Goal: Transaction & Acquisition: Purchase product/service

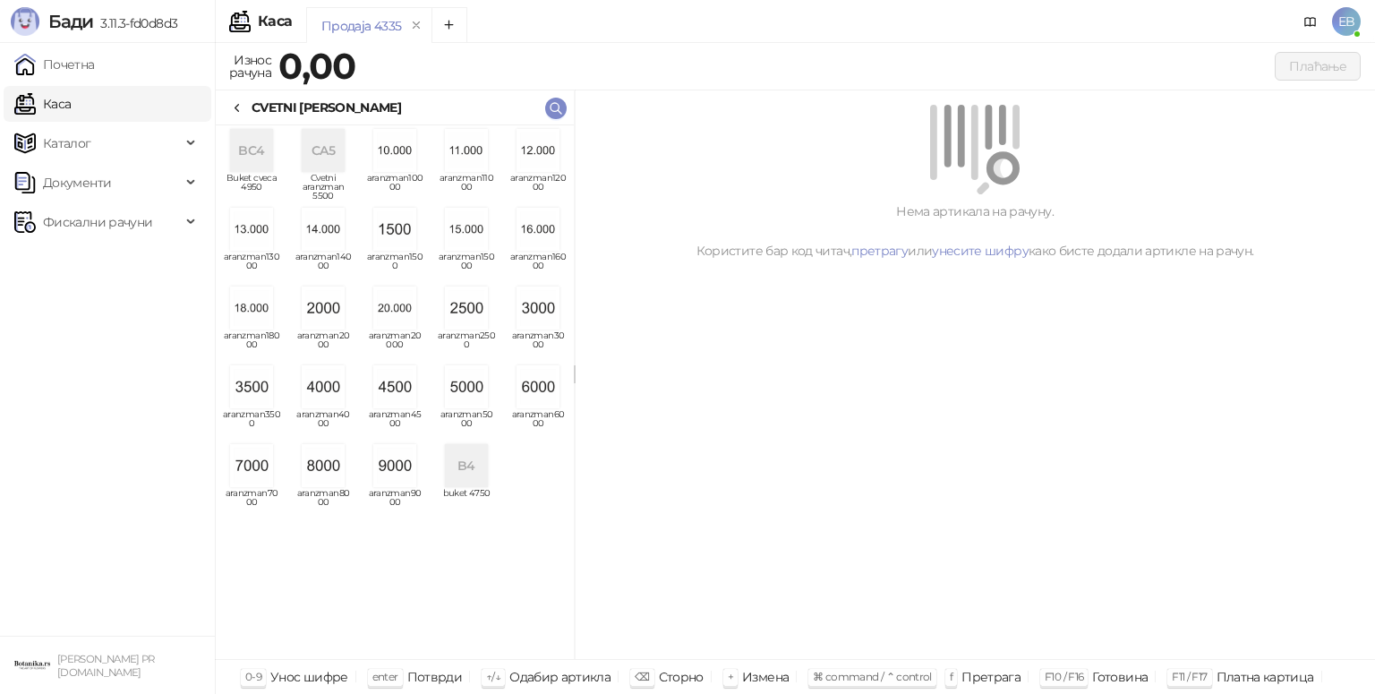
click at [402, 389] on img "grid" at bounding box center [394, 386] width 43 height 43
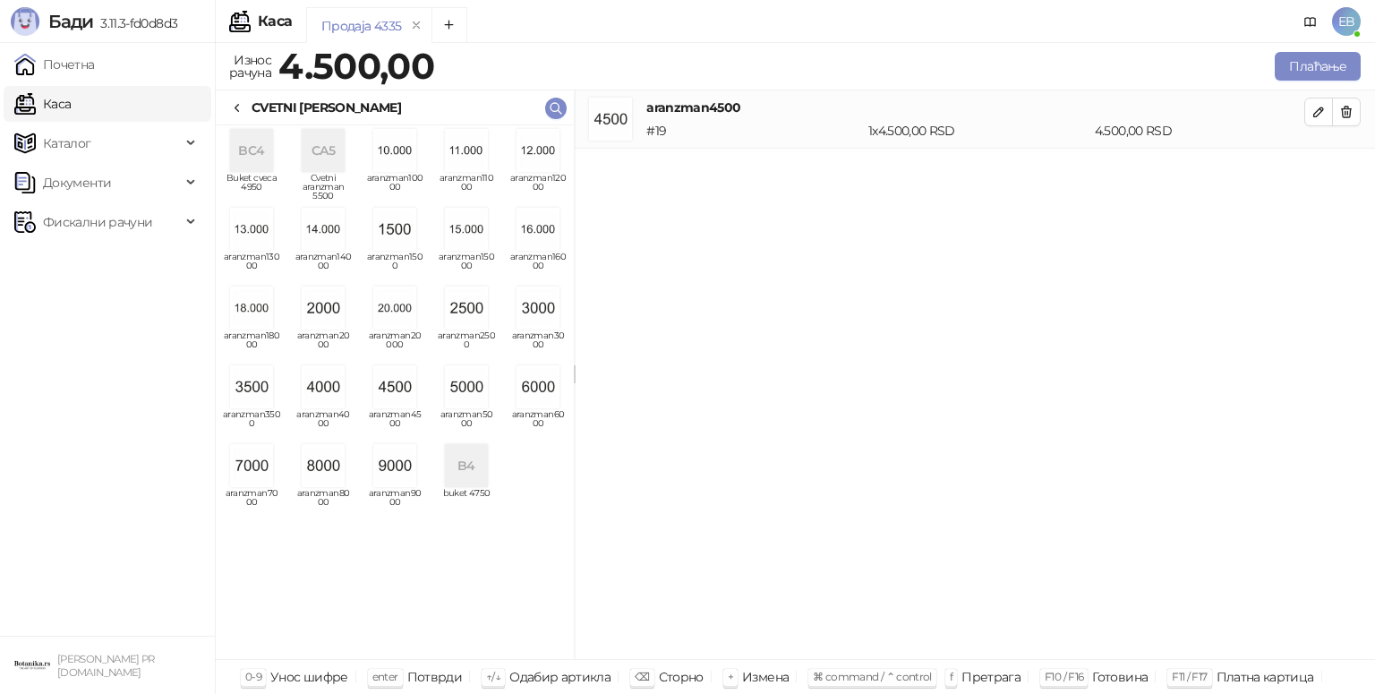
click at [242, 104] on icon at bounding box center [237, 108] width 14 height 14
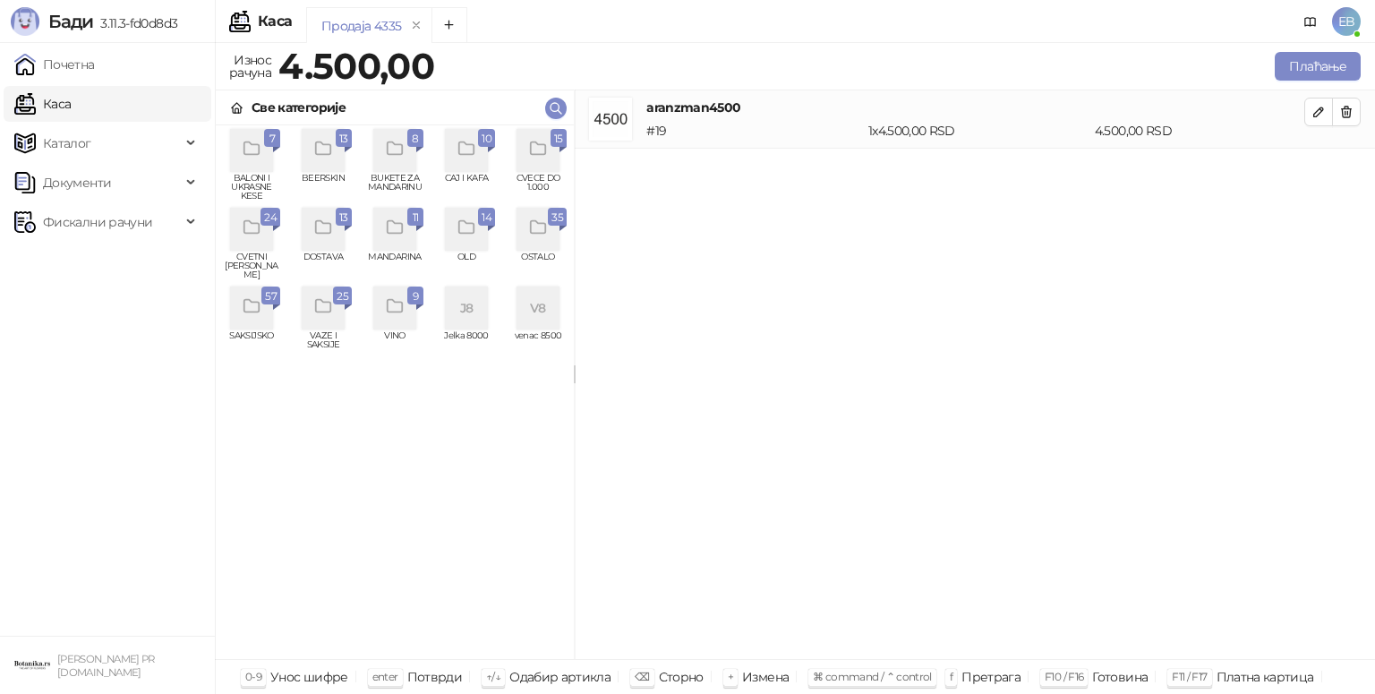
click at [532, 156] on icon "grid" at bounding box center [538, 149] width 21 height 21
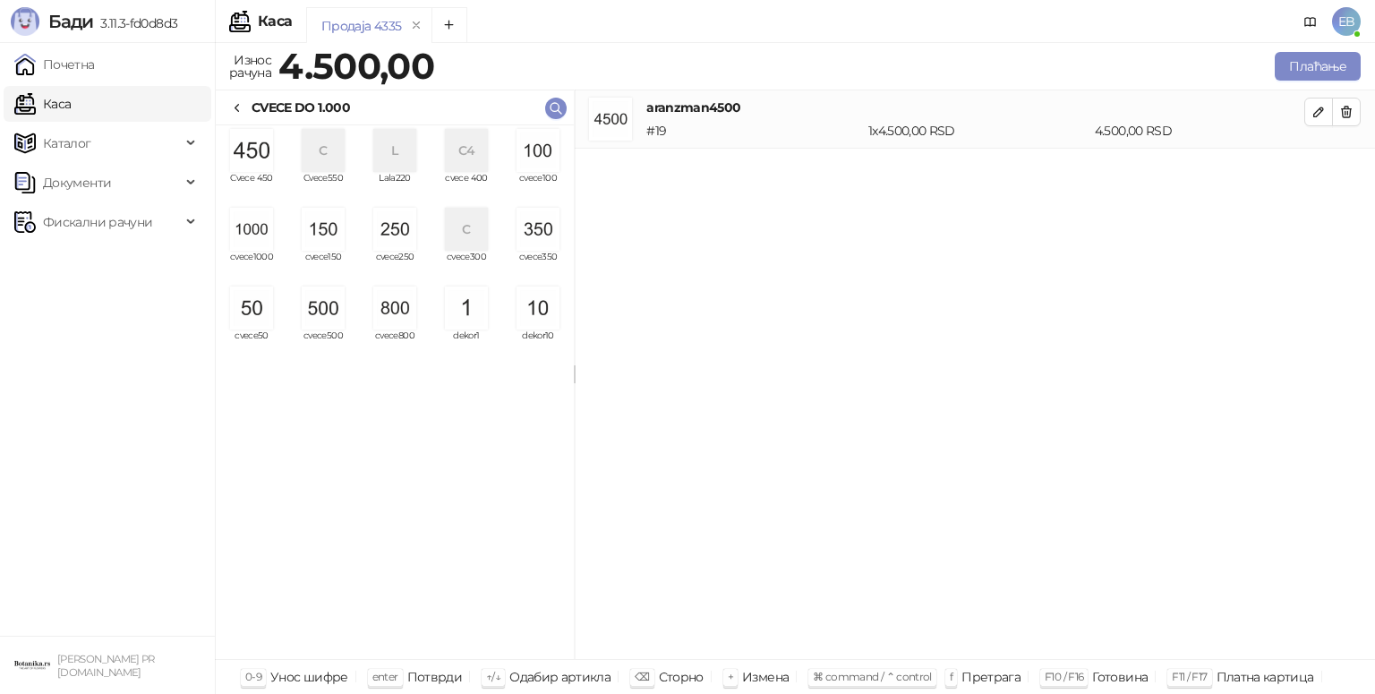
click at [392, 242] on img "grid" at bounding box center [394, 229] width 43 height 43
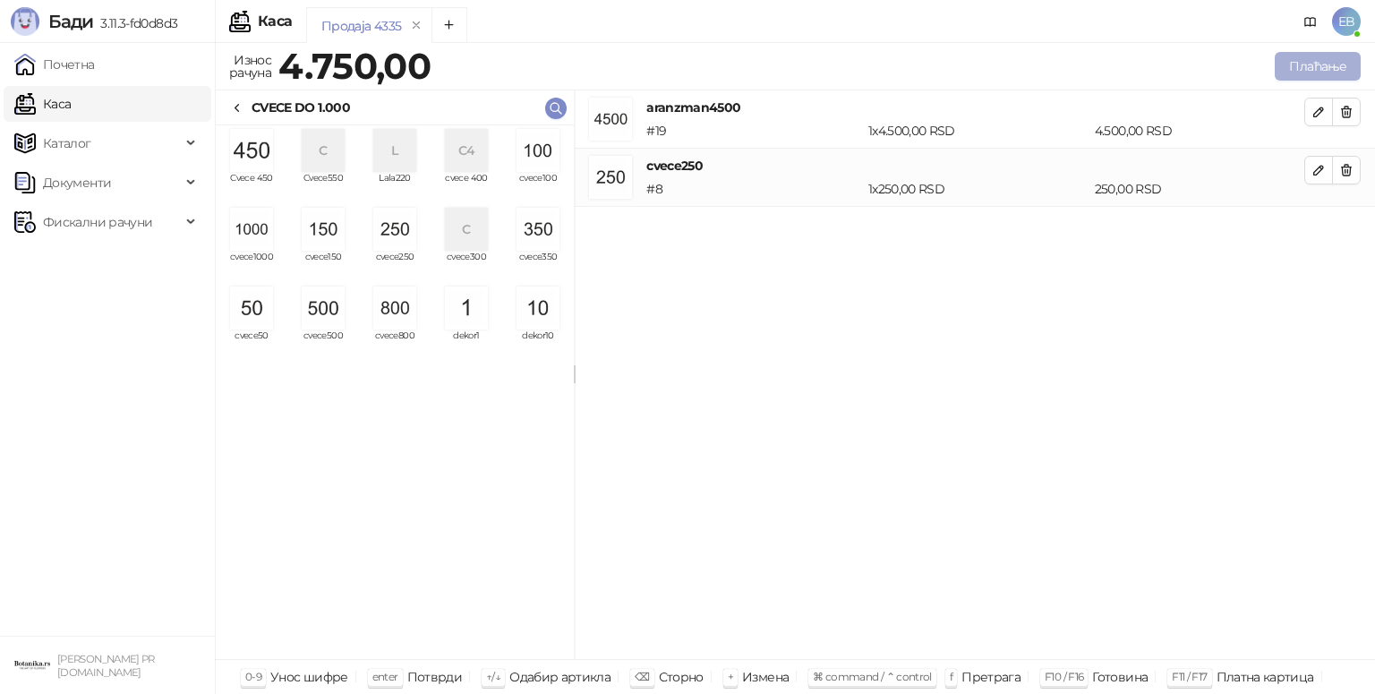
click at [1324, 71] on button "Плаћање" at bounding box center [1318, 66] width 86 height 29
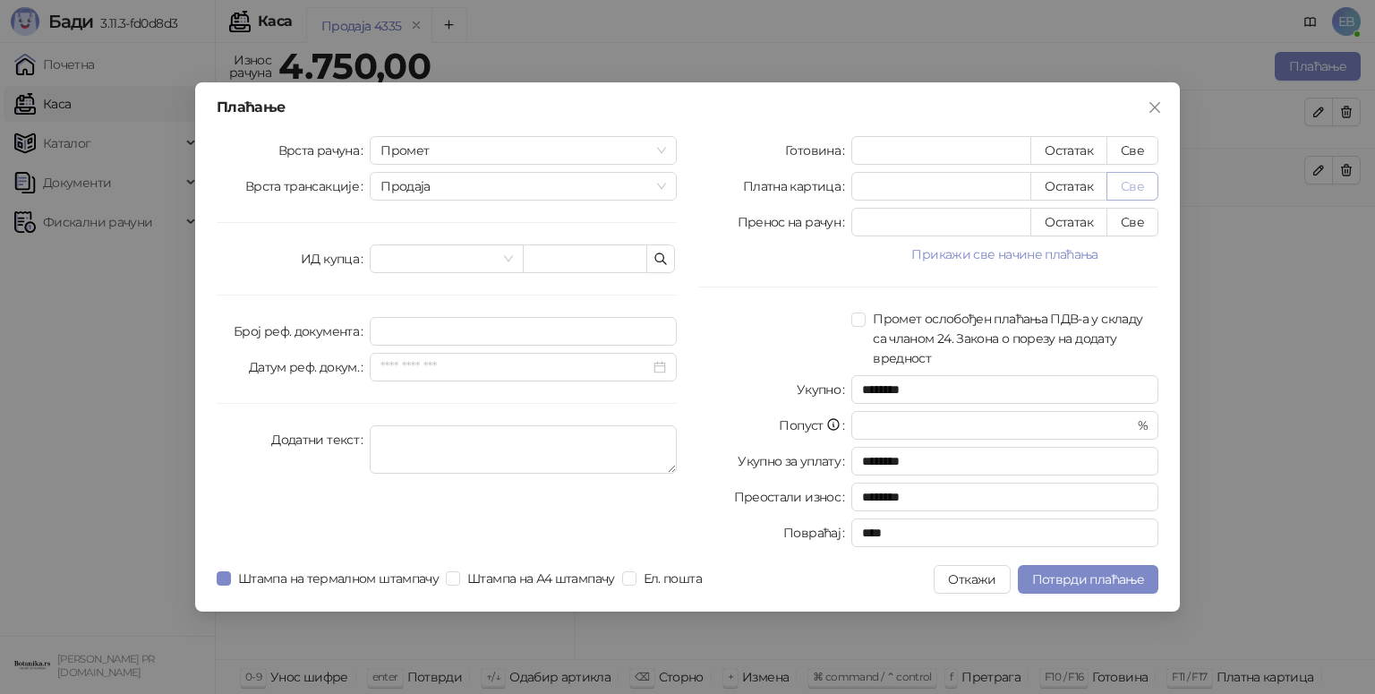
click at [1133, 187] on button "Све" at bounding box center [1133, 186] width 52 height 29
type input "****"
click at [1104, 584] on span "Потврди плаћање" at bounding box center [1088, 579] width 112 height 16
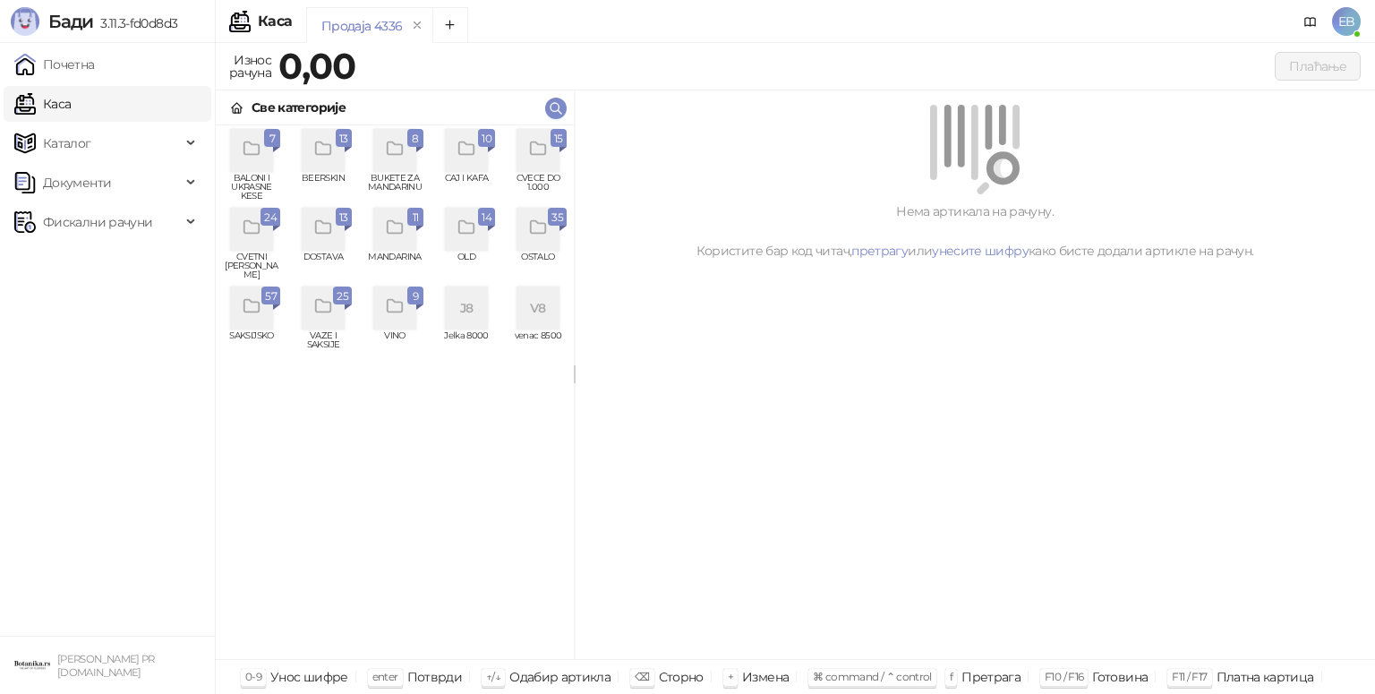
click at [545, 152] on icon "grid" at bounding box center [537, 148] width 15 height 13
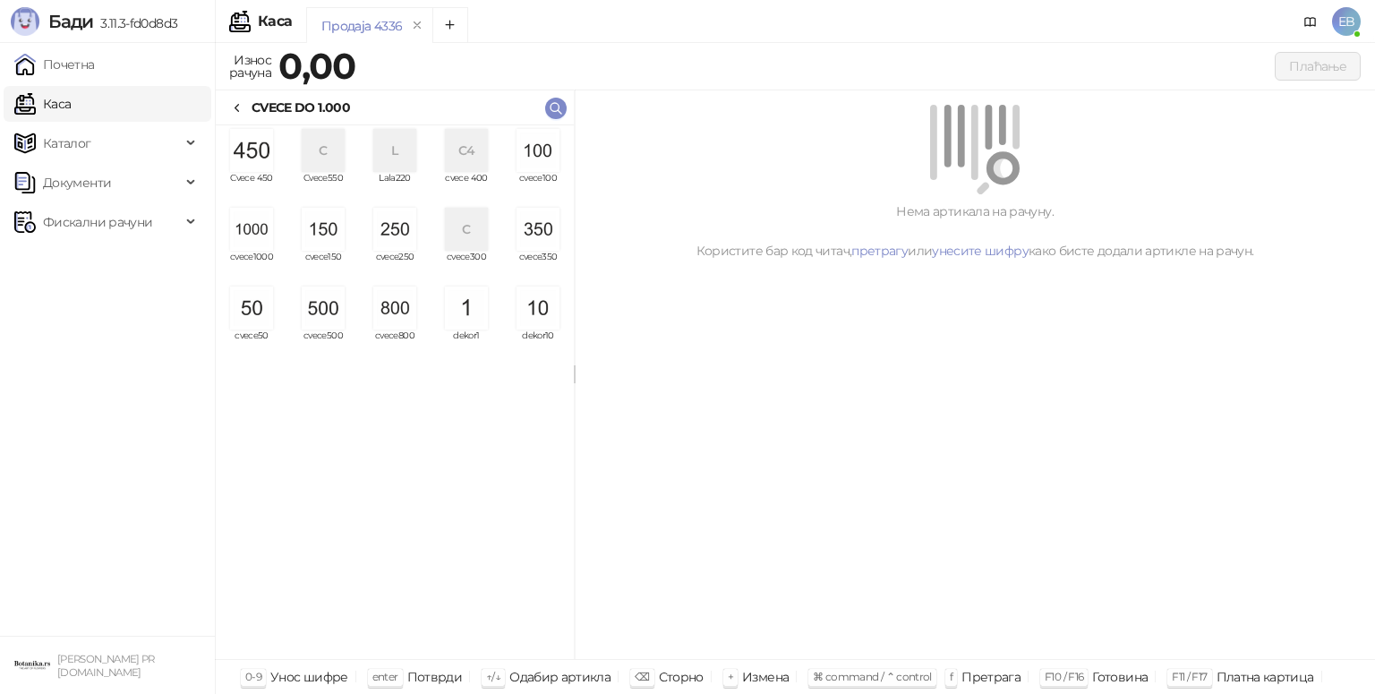
click at [241, 245] on img "grid" at bounding box center [251, 229] width 43 height 43
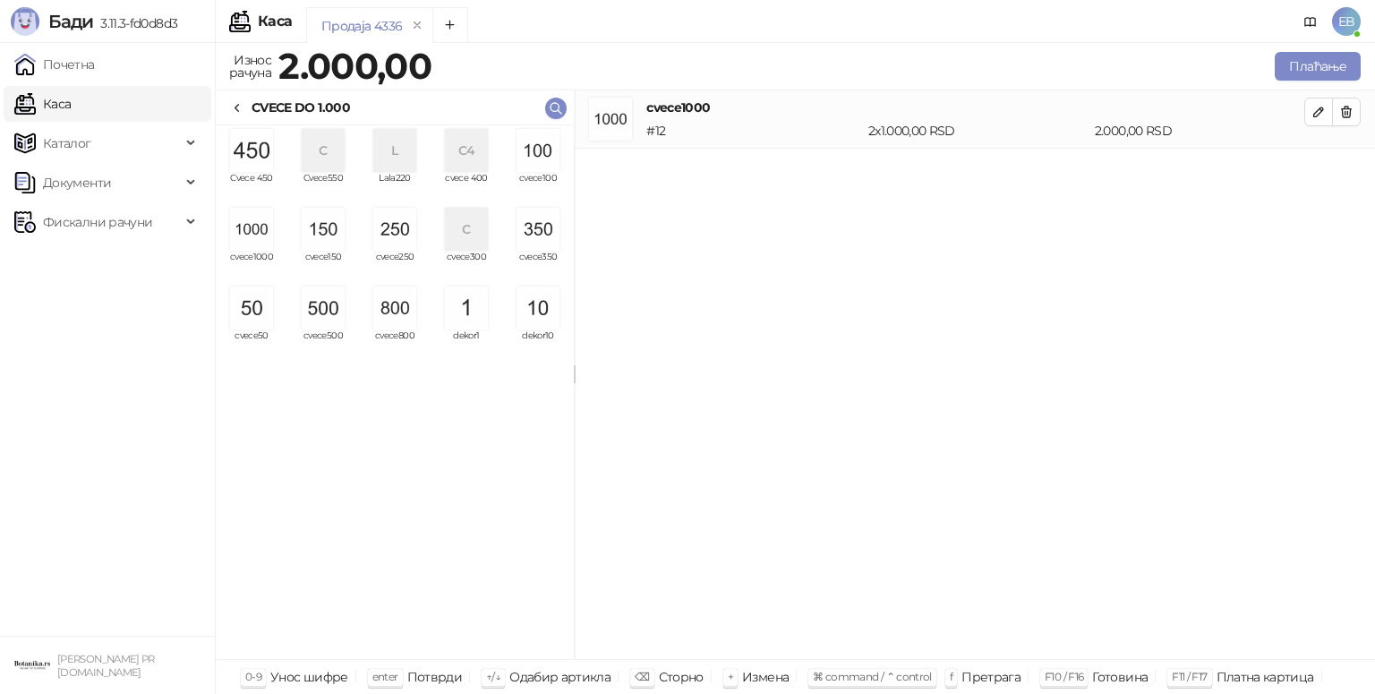
click at [241, 245] on img "grid" at bounding box center [251, 229] width 43 height 43
click at [397, 246] on img "grid" at bounding box center [394, 229] width 43 height 43
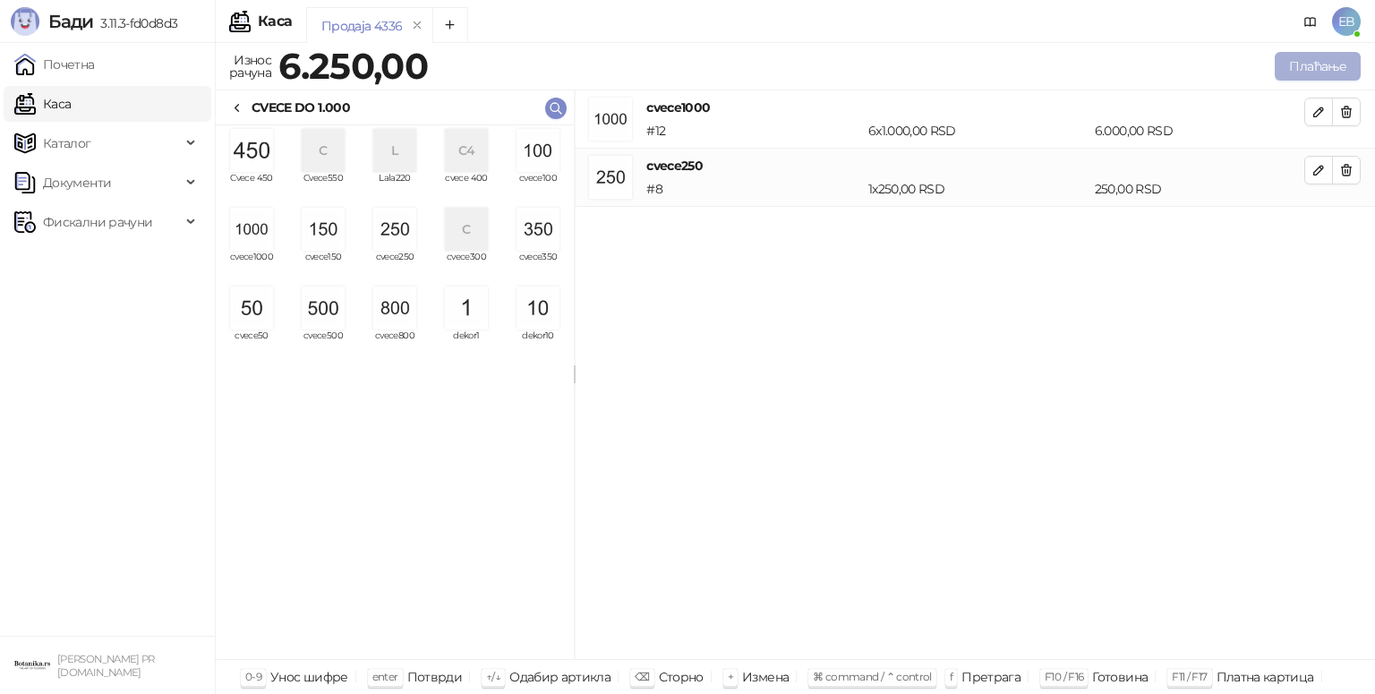
click at [1308, 66] on button "Плаћање" at bounding box center [1318, 66] width 86 height 29
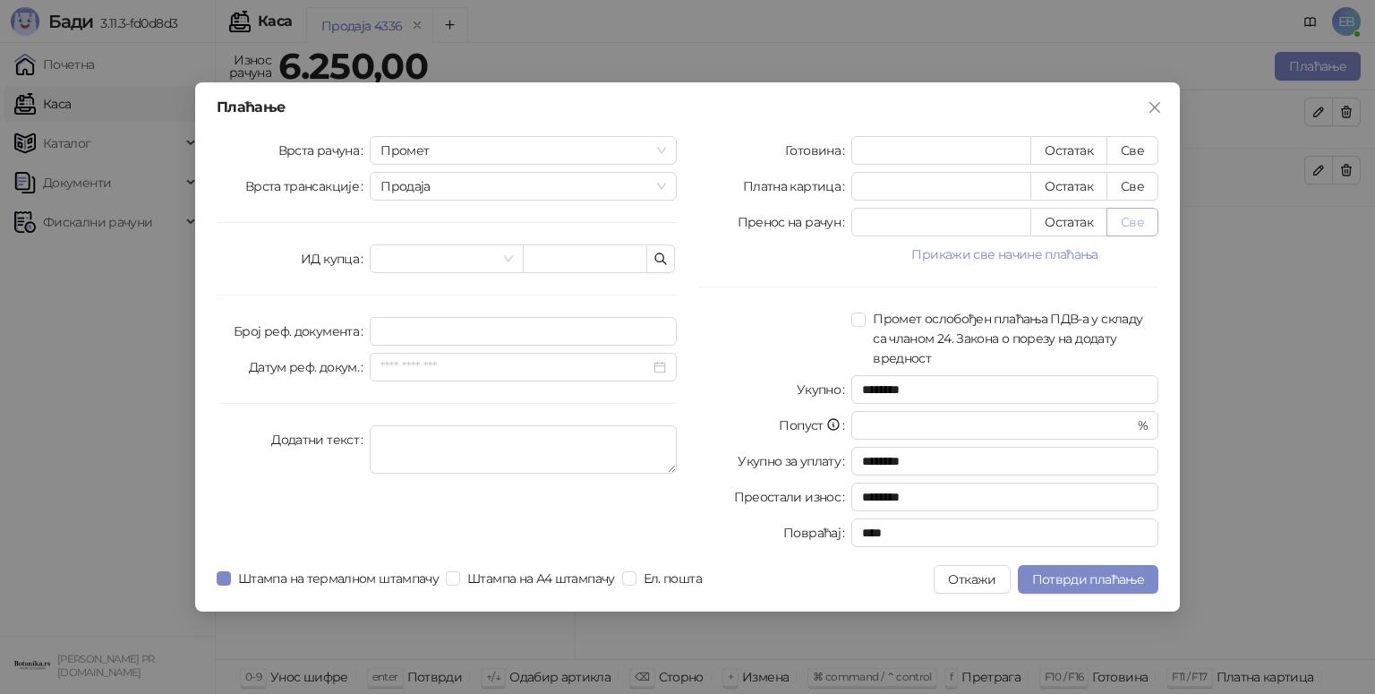
click at [1142, 217] on button "Све" at bounding box center [1133, 222] width 52 height 29
type input "****"
click at [1092, 580] on span "Потврди плаћање" at bounding box center [1088, 579] width 112 height 16
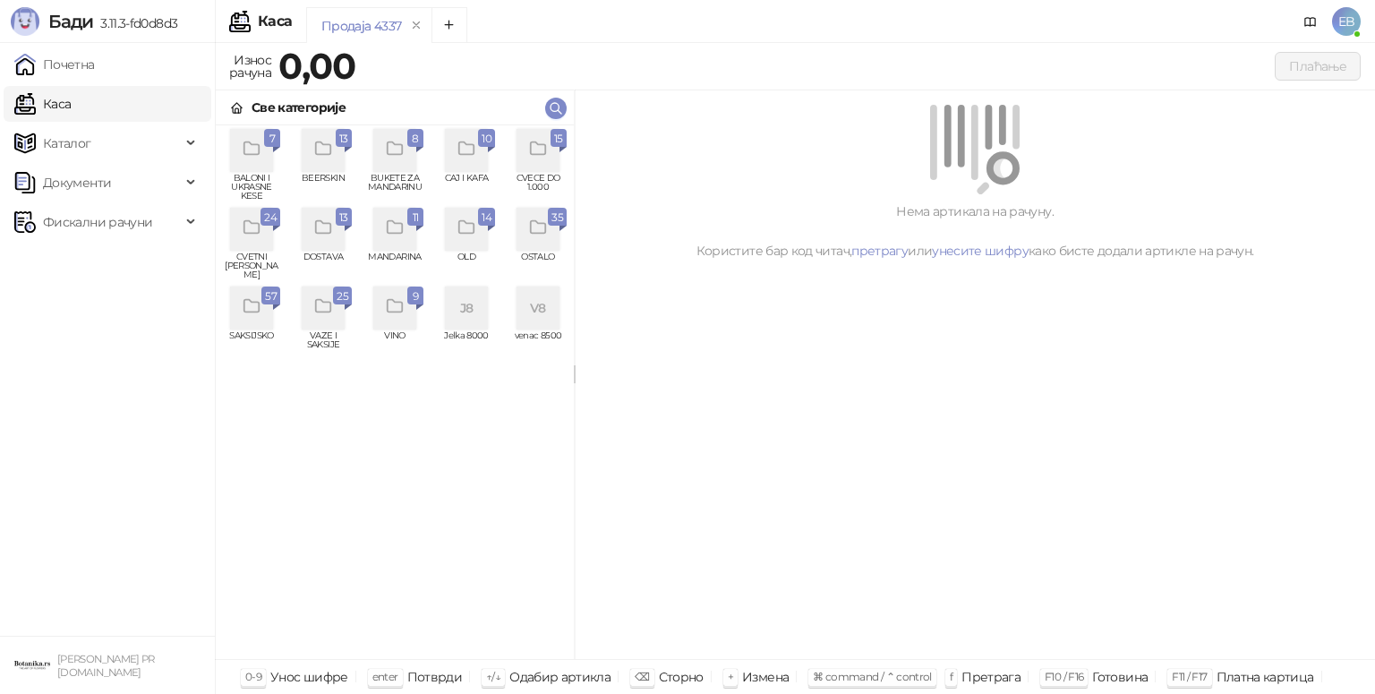
click at [337, 163] on div "grid" at bounding box center [323, 150] width 43 height 43
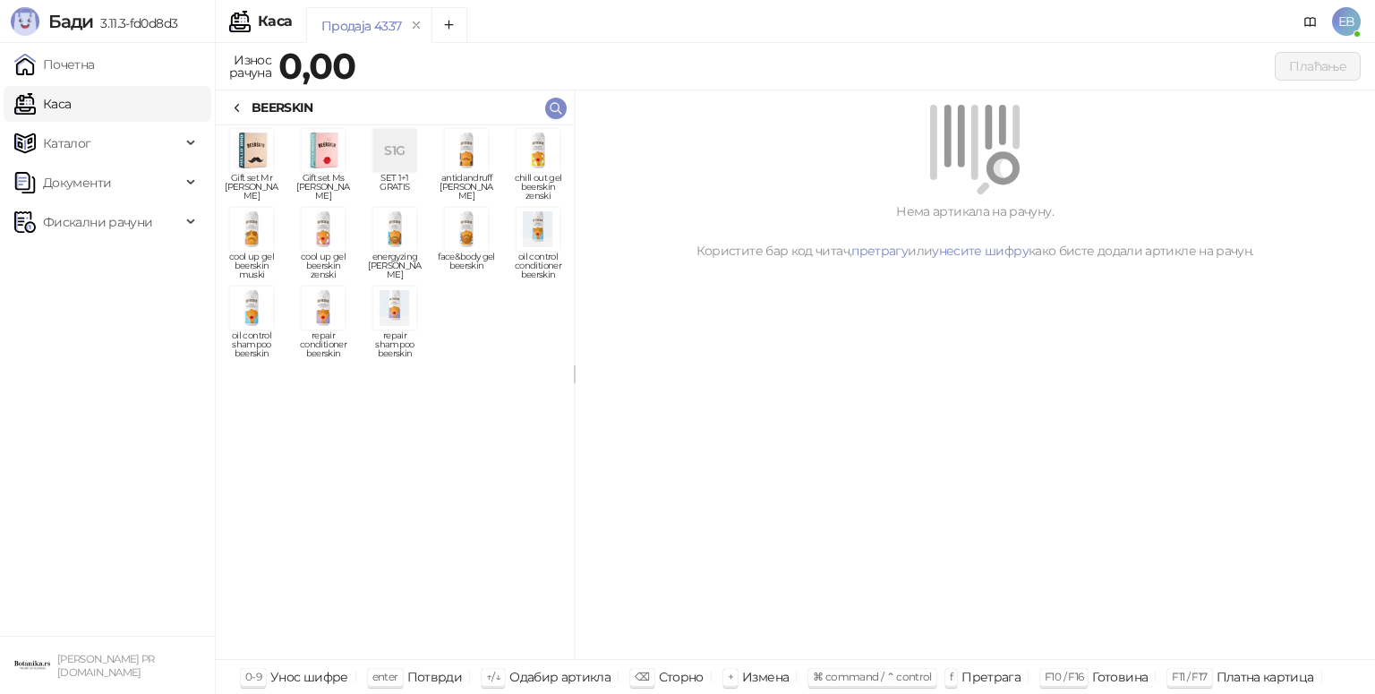
click at [560, 150] on div "grid" at bounding box center [537, 150] width 57 height 43
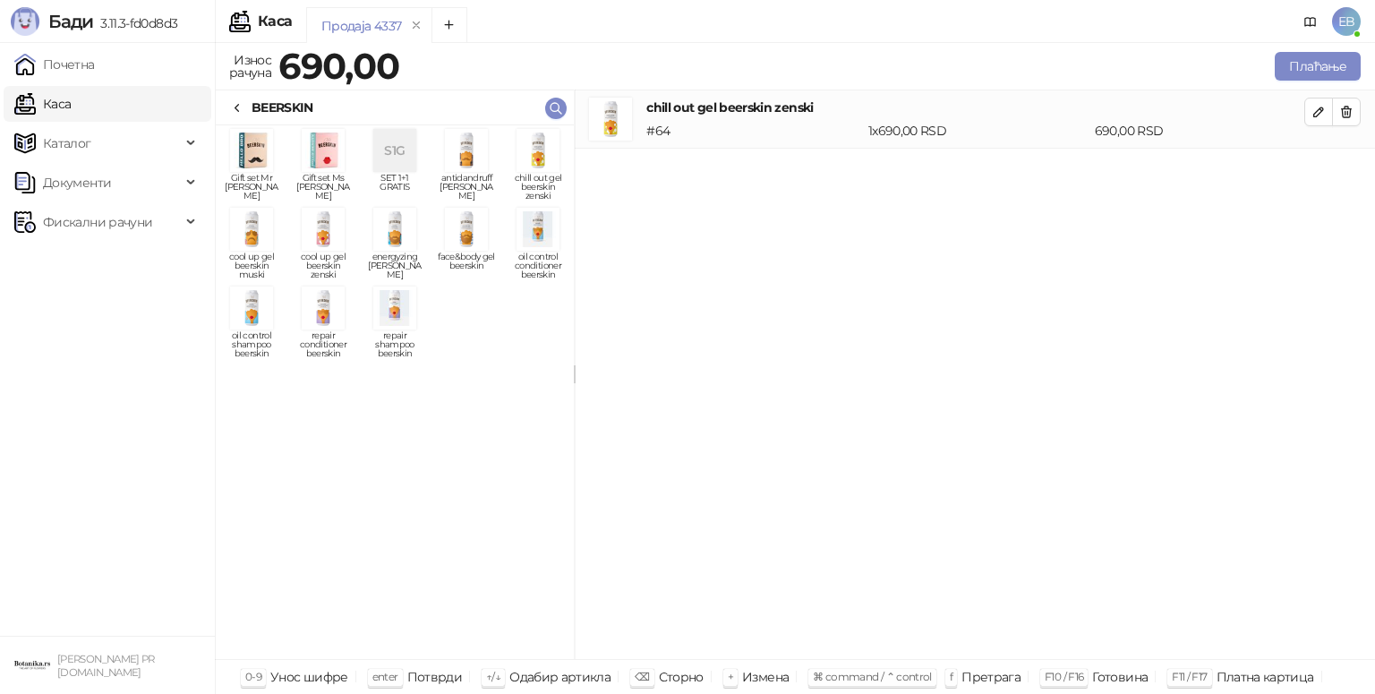
click at [233, 108] on icon at bounding box center [237, 108] width 14 height 14
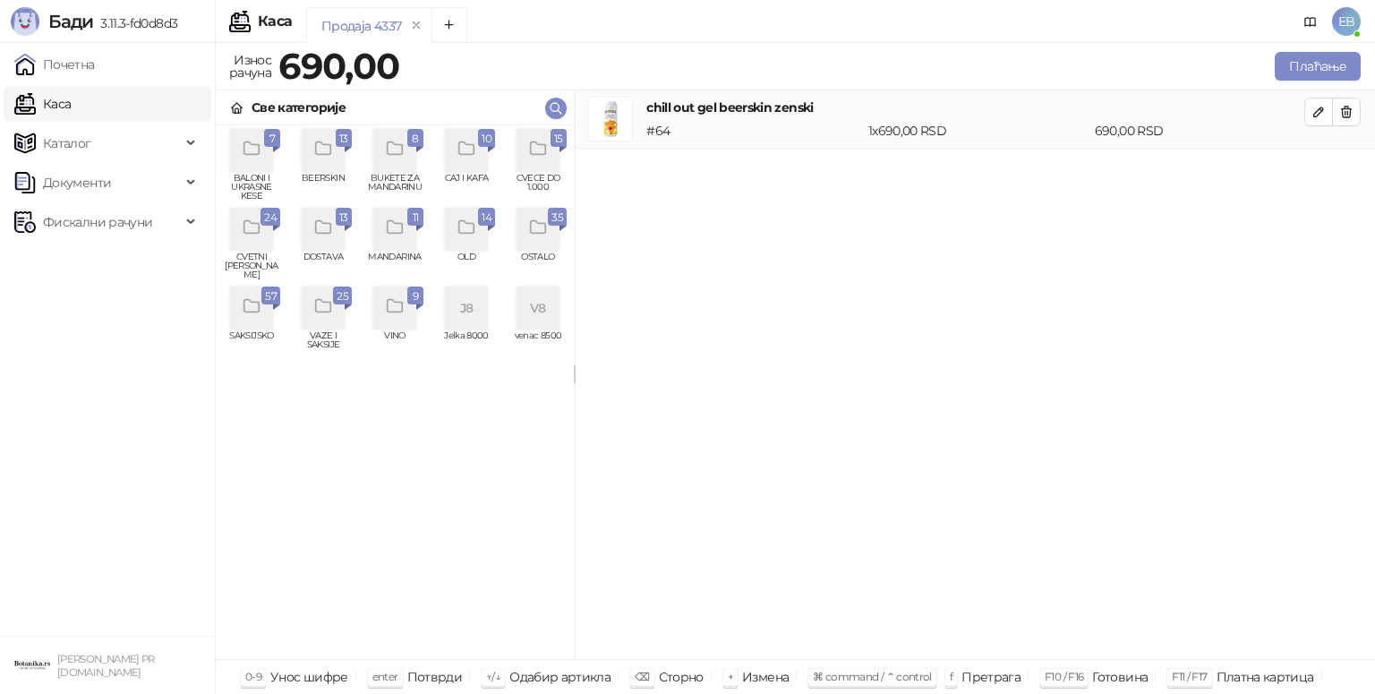
click at [393, 228] on icon "grid" at bounding box center [395, 228] width 21 height 21
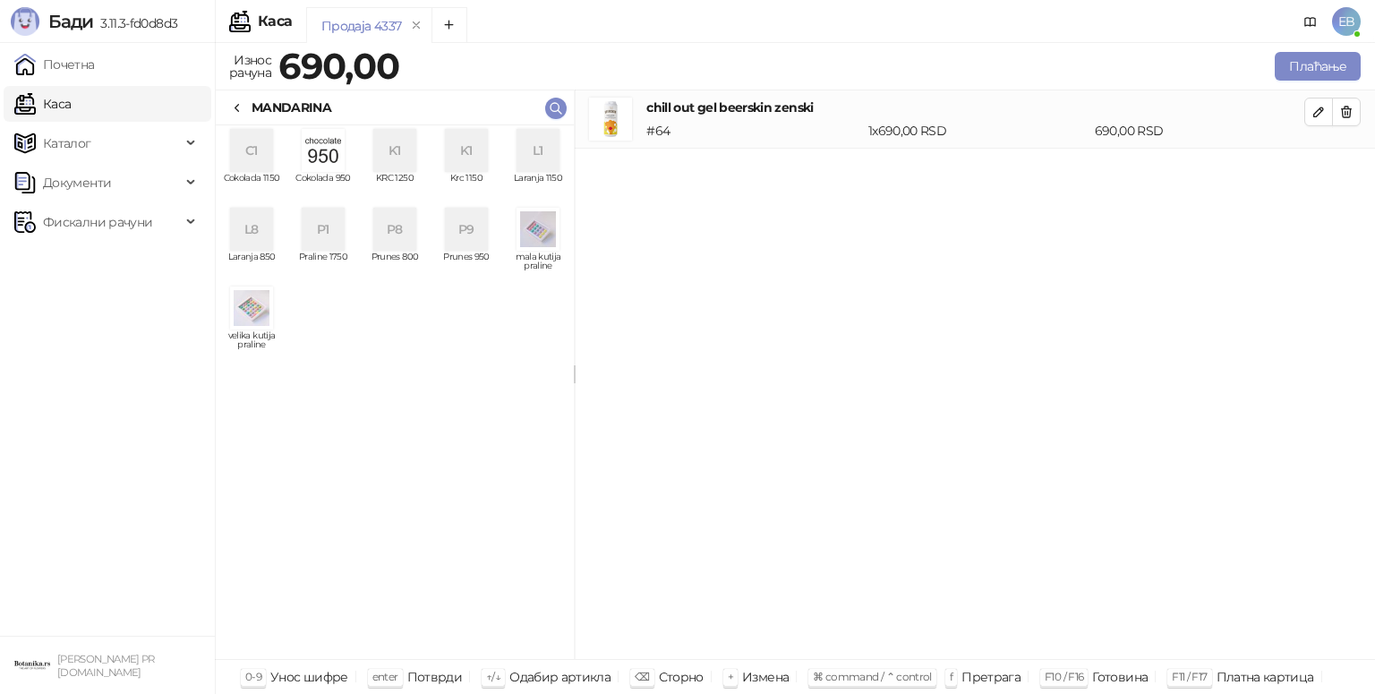
click at [400, 149] on div "K1" at bounding box center [394, 150] width 43 height 43
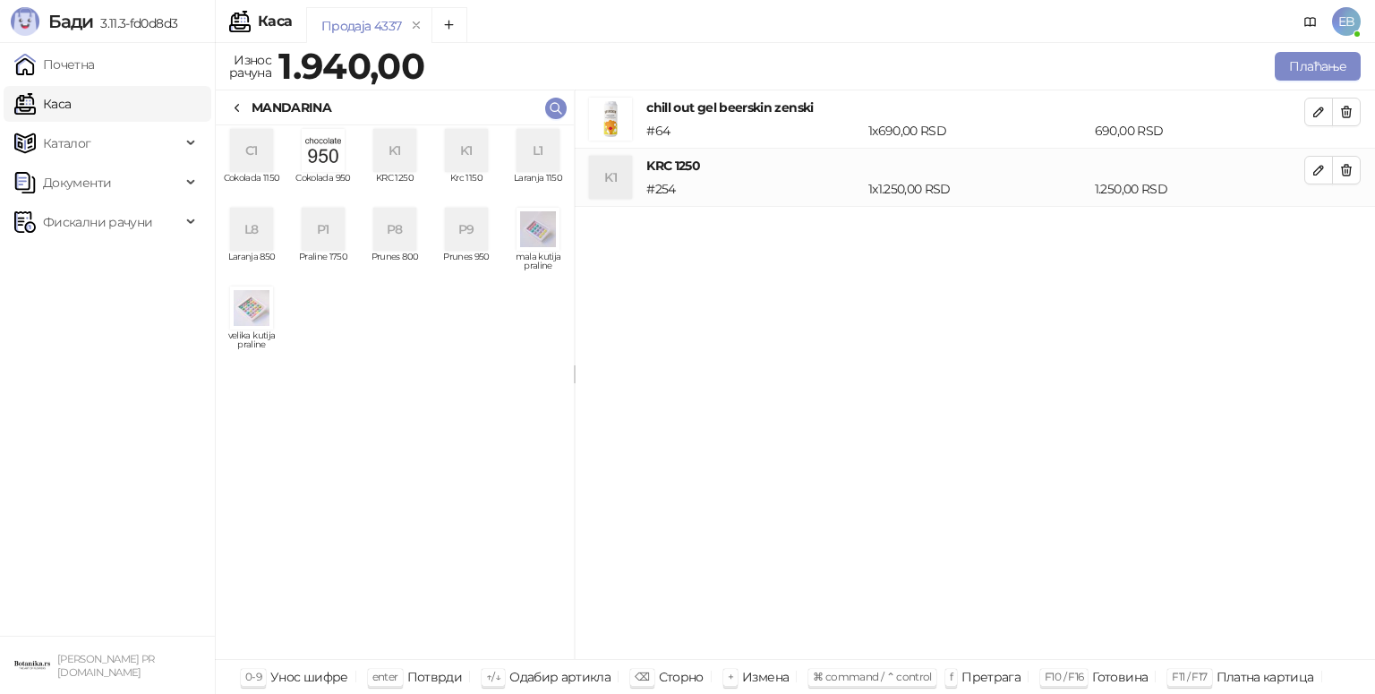
click at [252, 113] on div "MANDARINA" at bounding box center [292, 108] width 80 height 20
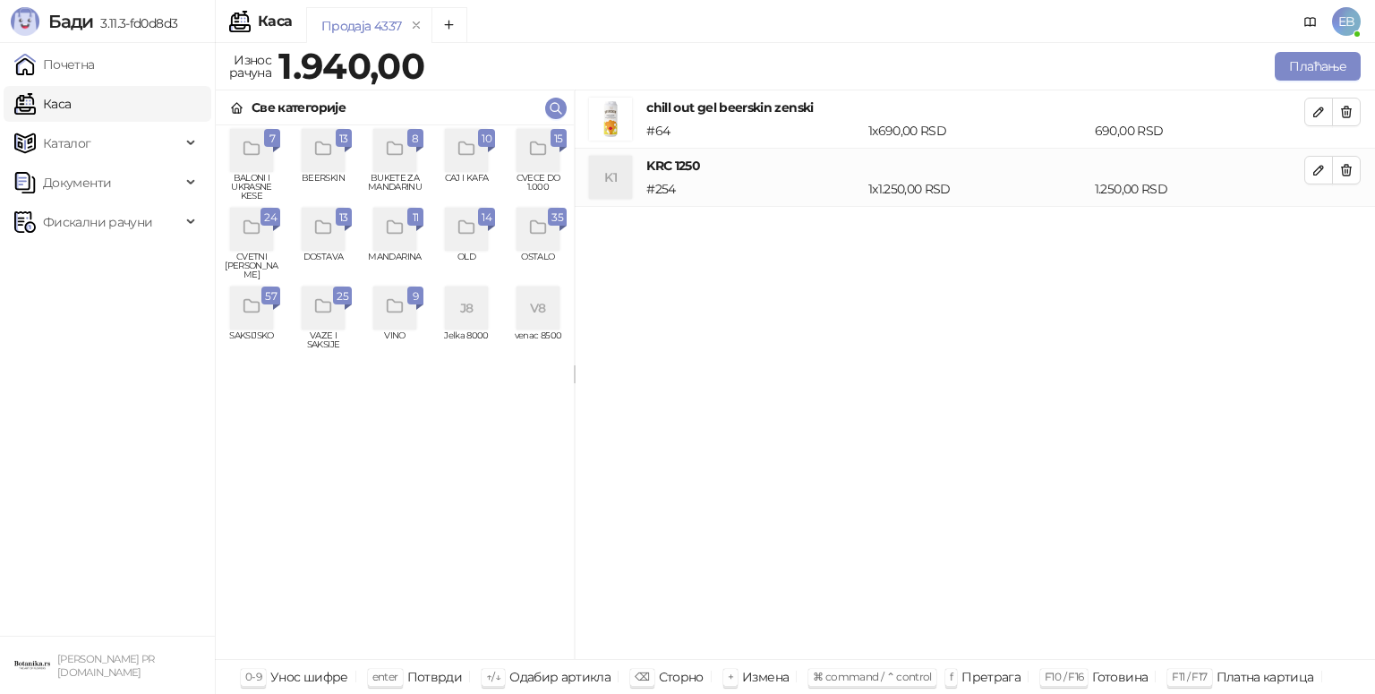
click at [534, 160] on div "grid" at bounding box center [538, 150] width 43 height 43
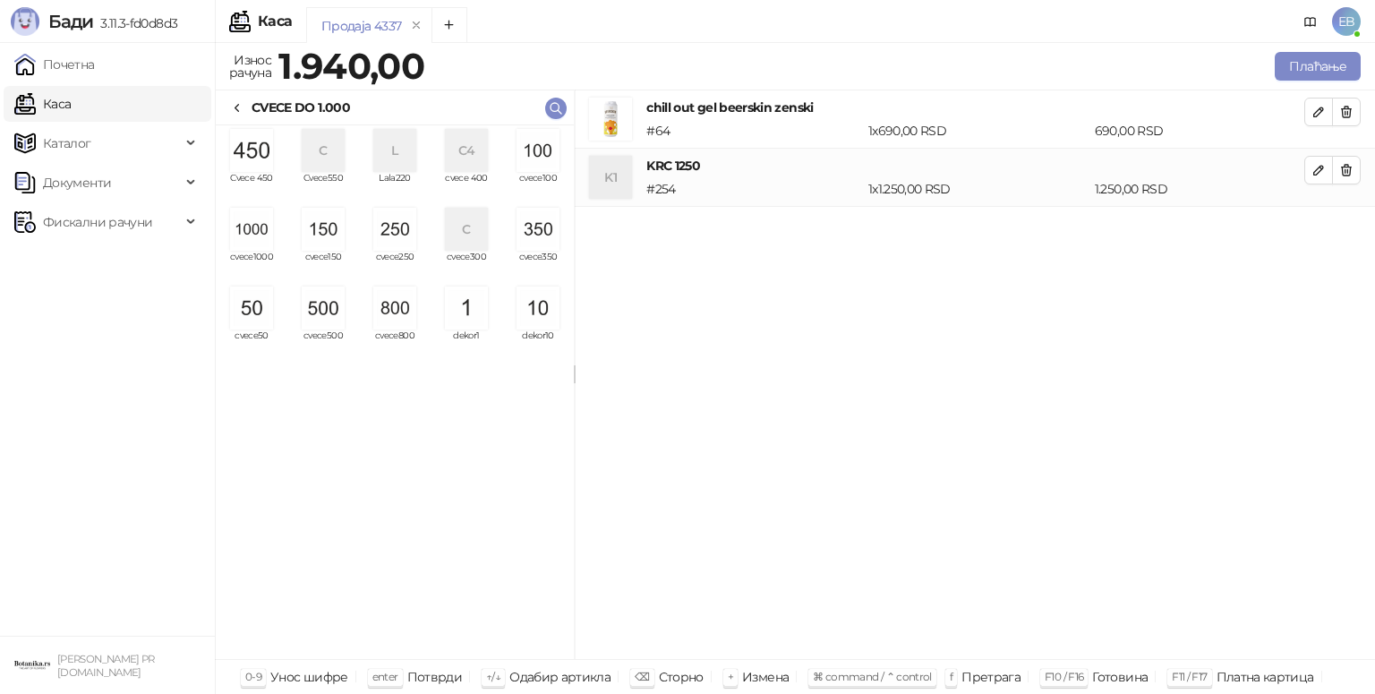
click at [241, 232] on img "grid" at bounding box center [251, 229] width 43 height 43
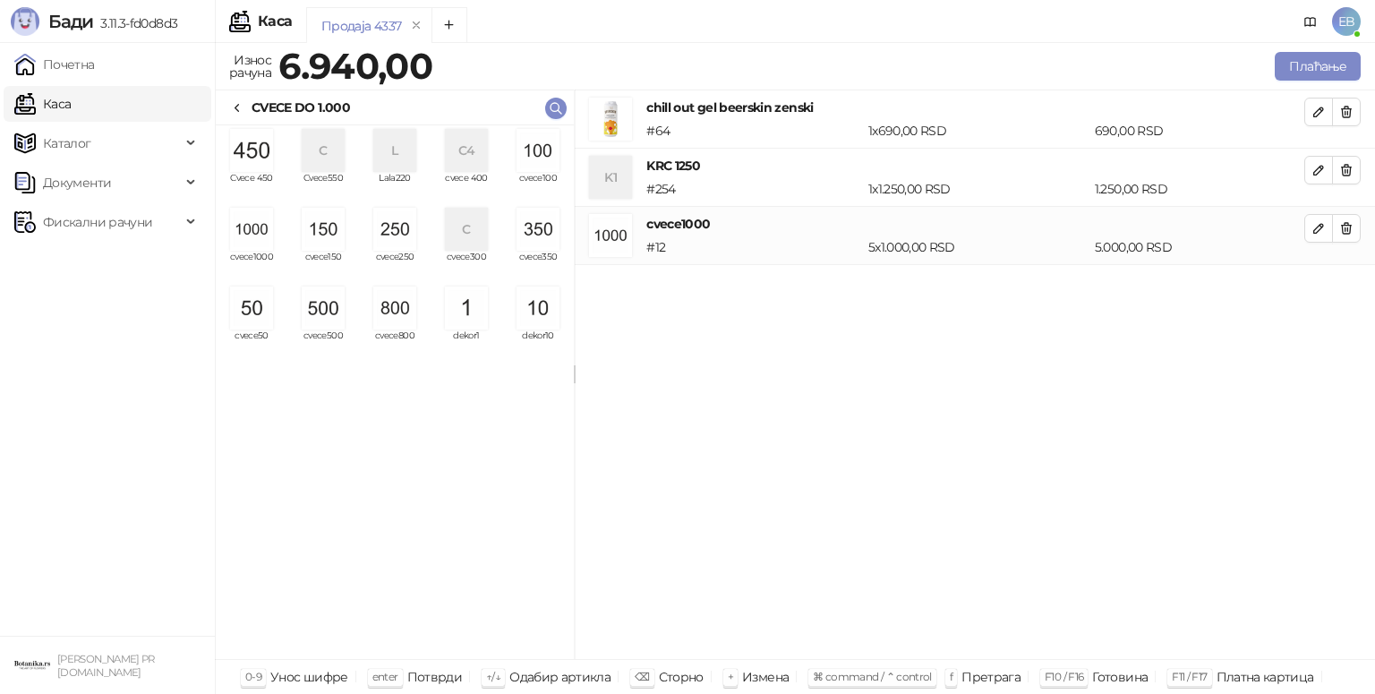
click at [253, 156] on img "grid" at bounding box center [251, 150] width 43 height 43
click at [241, 231] on img "grid" at bounding box center [251, 229] width 43 height 43
click at [1307, 67] on button "Плаћање" at bounding box center [1318, 66] width 86 height 29
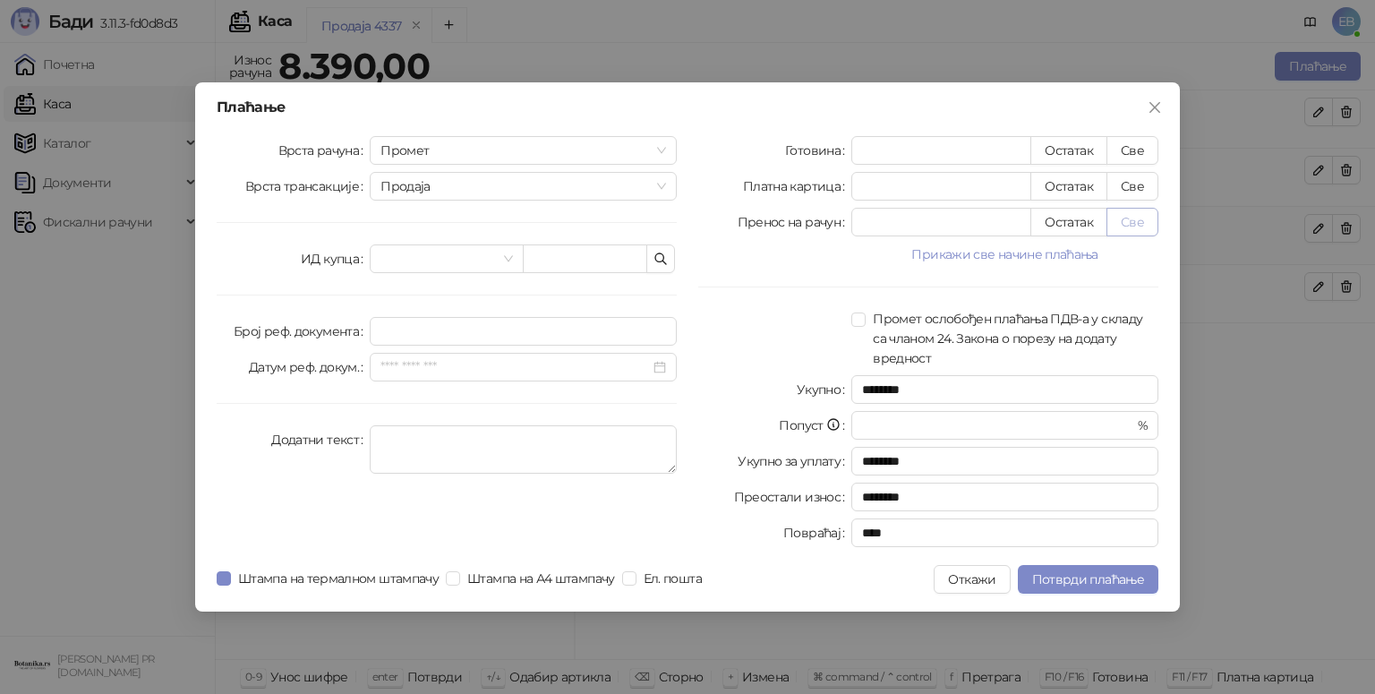
click at [1124, 231] on button "Све" at bounding box center [1133, 222] width 52 height 29
type input "****"
click at [1039, 587] on button "Потврди плаћање" at bounding box center [1088, 579] width 141 height 29
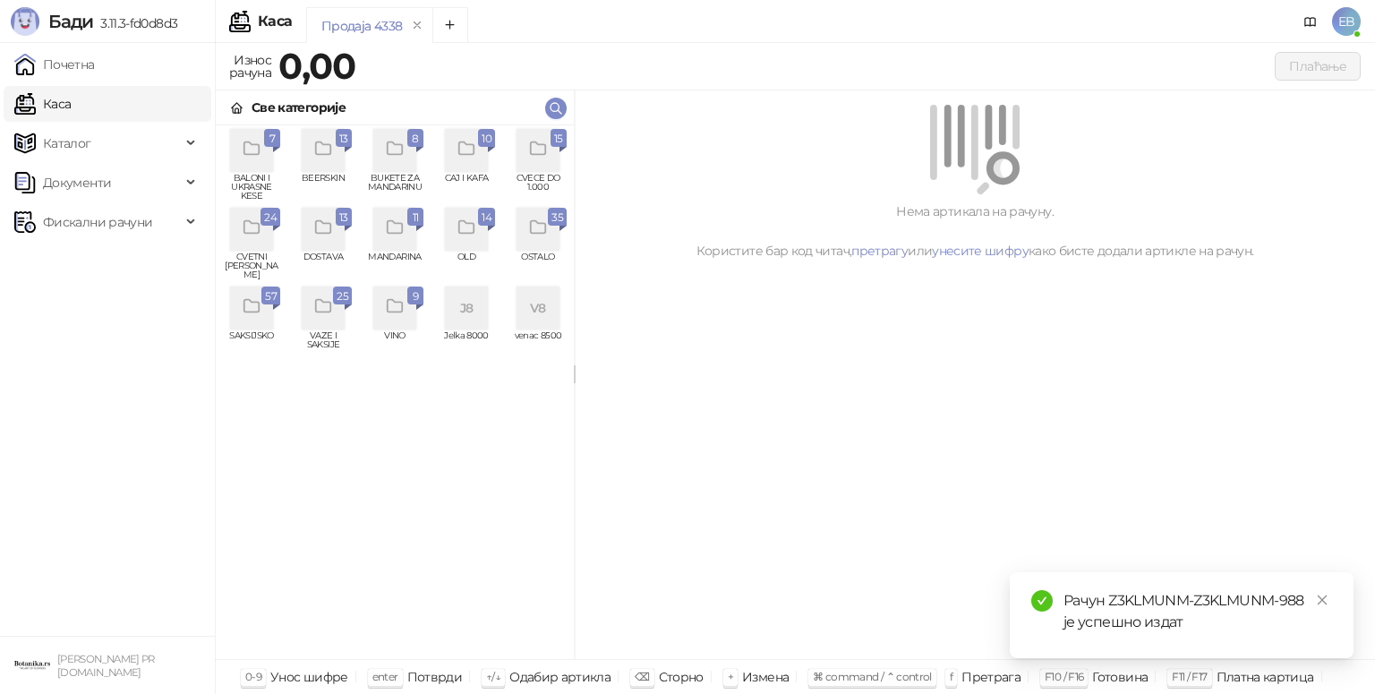
click at [548, 172] on div "15 CVECE DO 1.000" at bounding box center [537, 165] width 57 height 72
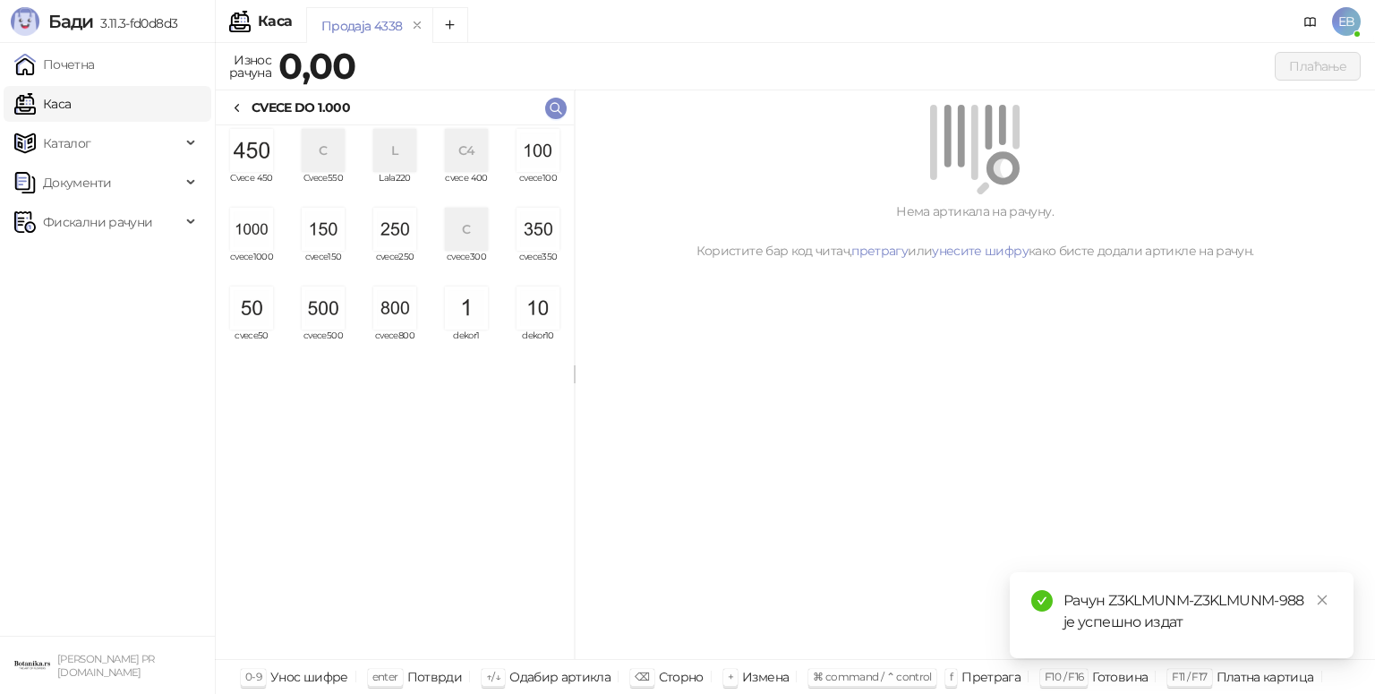
click at [265, 254] on span "cvece1000" at bounding box center [251, 265] width 57 height 27
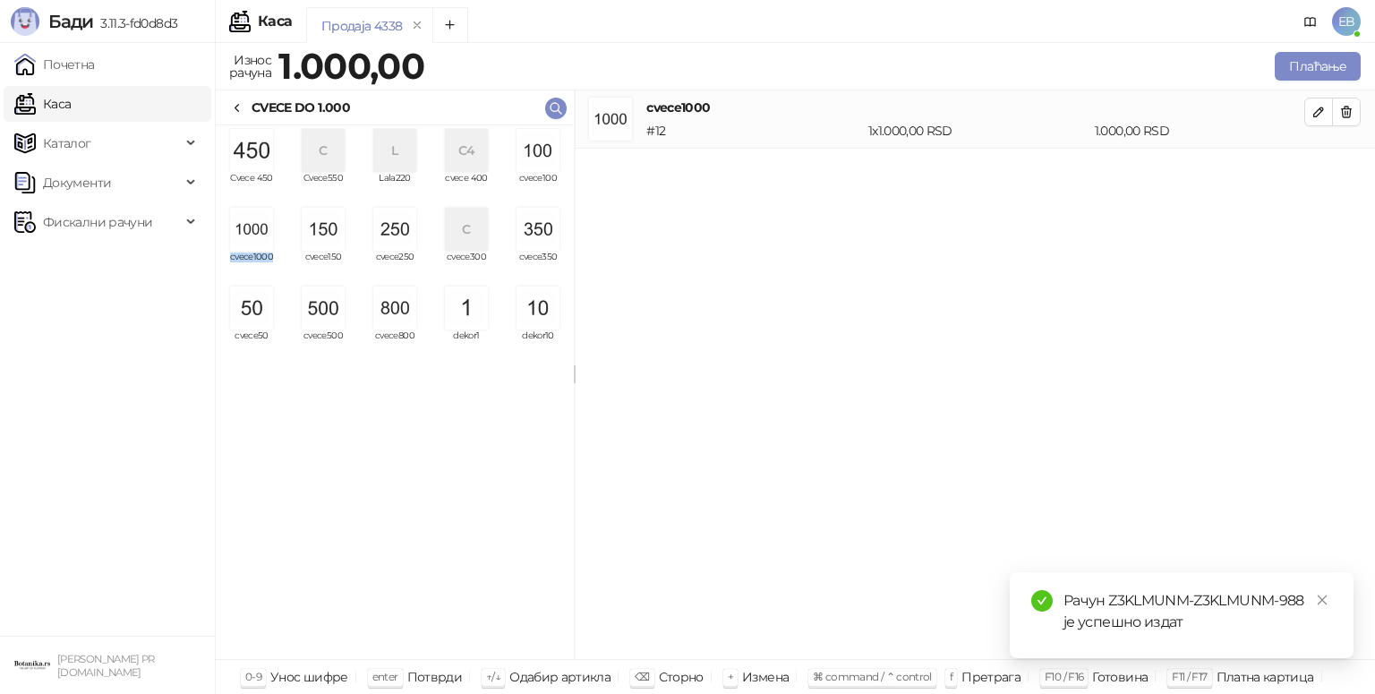
click at [265, 254] on span "cvece1000" at bounding box center [251, 265] width 57 height 27
click at [1328, 66] on button "Плаћање" at bounding box center [1318, 66] width 86 height 29
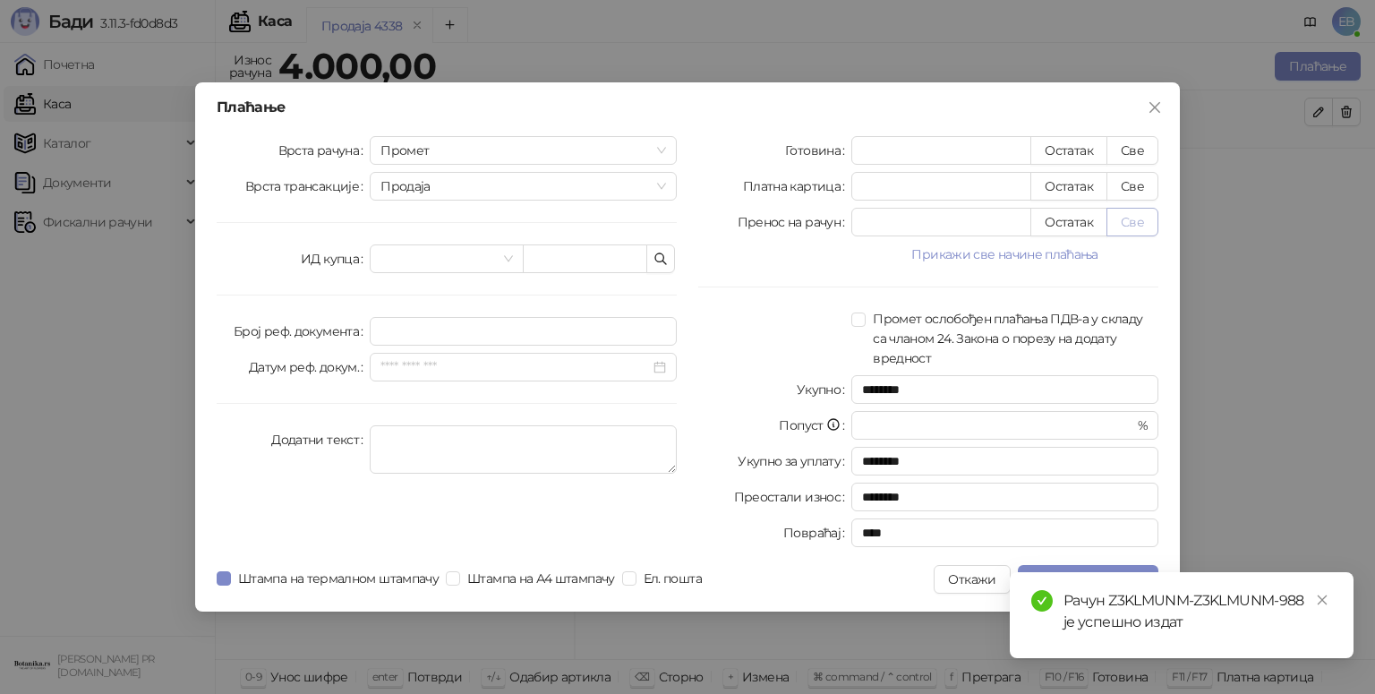
click at [1144, 227] on button "Све" at bounding box center [1133, 222] width 52 height 29
type input "****"
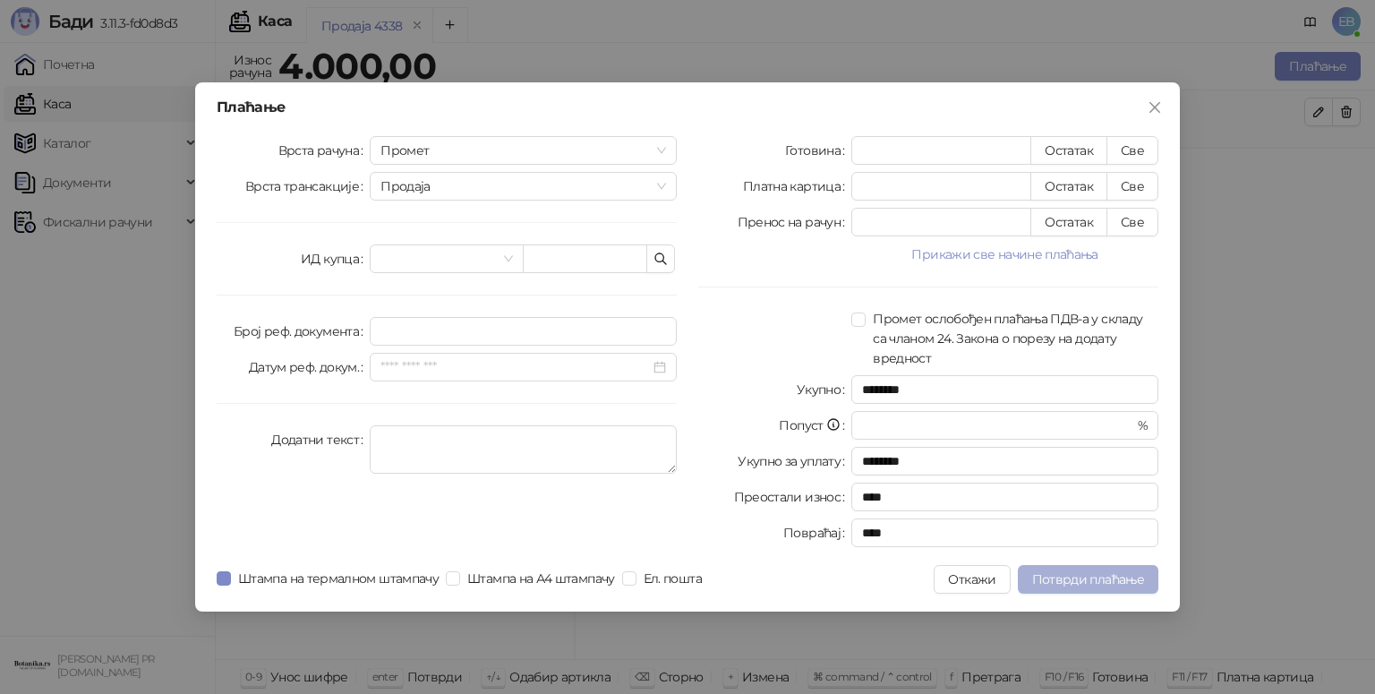
click at [1071, 586] on span "Потврди плаћање" at bounding box center [1088, 579] width 112 height 16
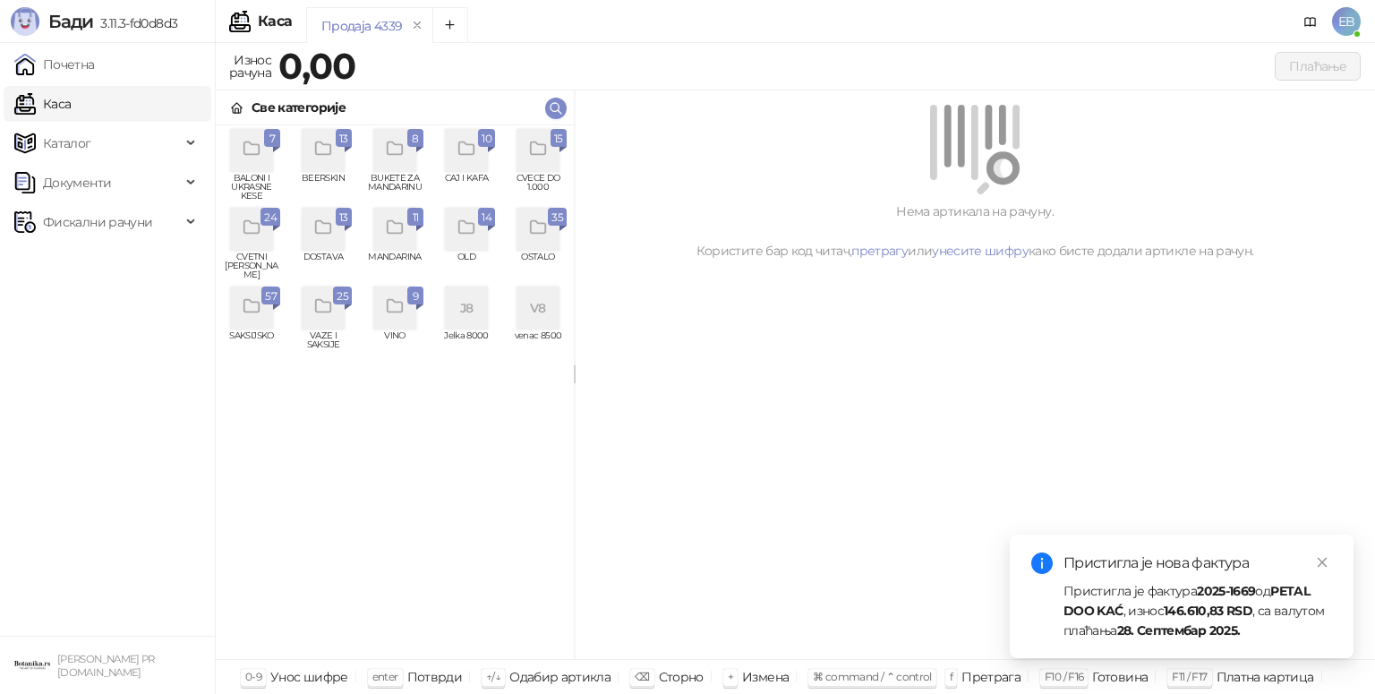
click at [539, 140] on icon "grid" at bounding box center [538, 149] width 21 height 21
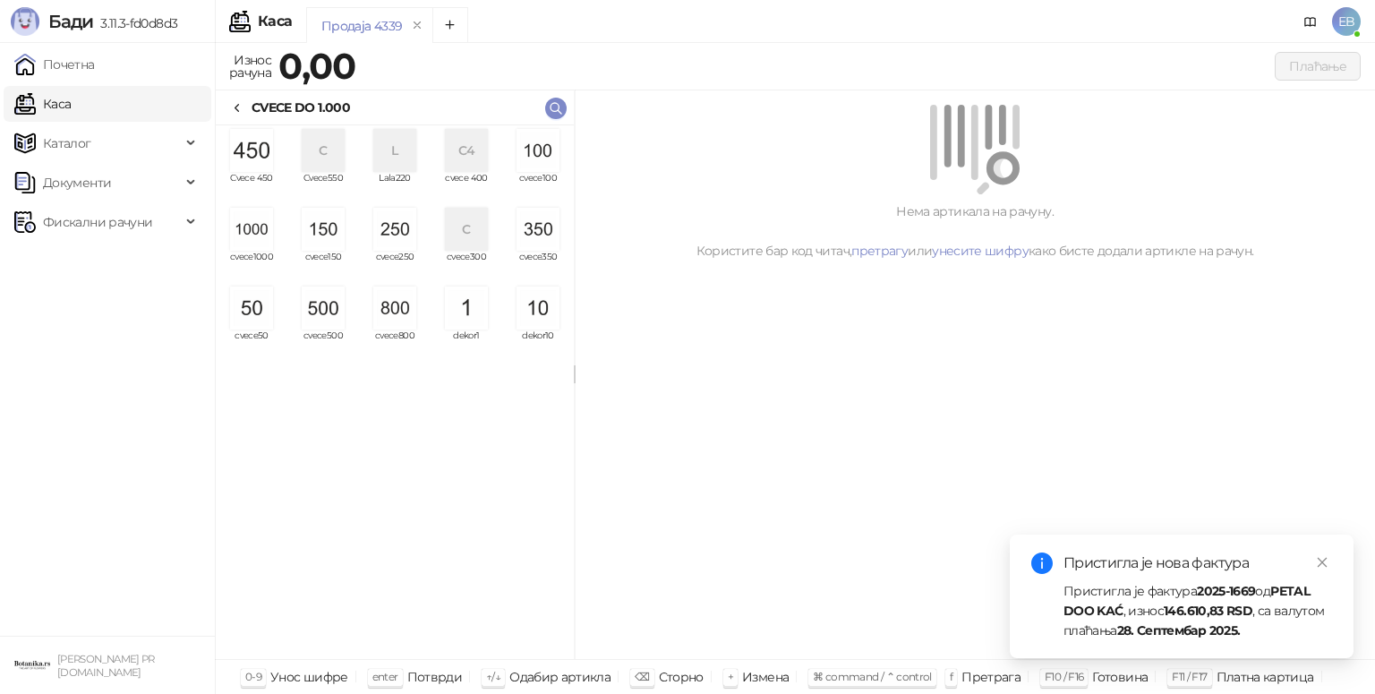
click at [261, 242] on img "grid" at bounding box center [251, 229] width 43 height 43
click at [261, 227] on img "grid" at bounding box center [251, 229] width 43 height 43
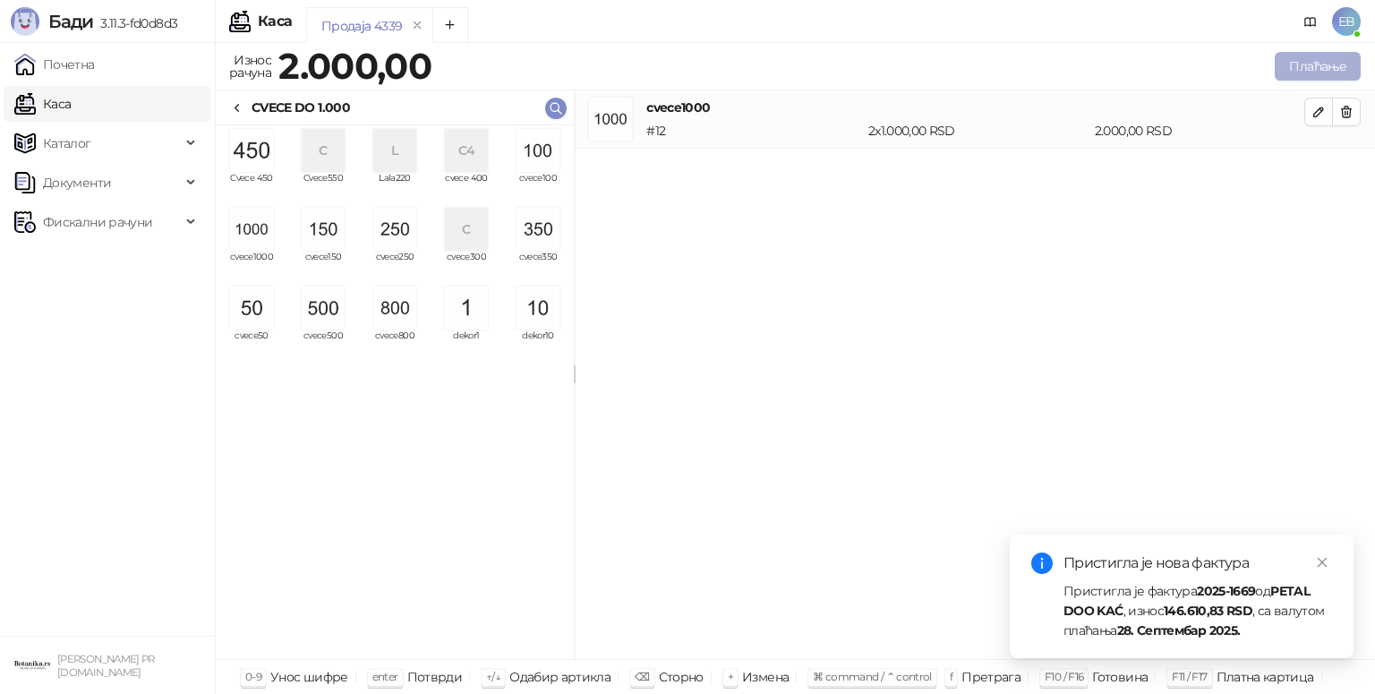
click at [1332, 71] on button "Плаћање" at bounding box center [1318, 66] width 86 height 29
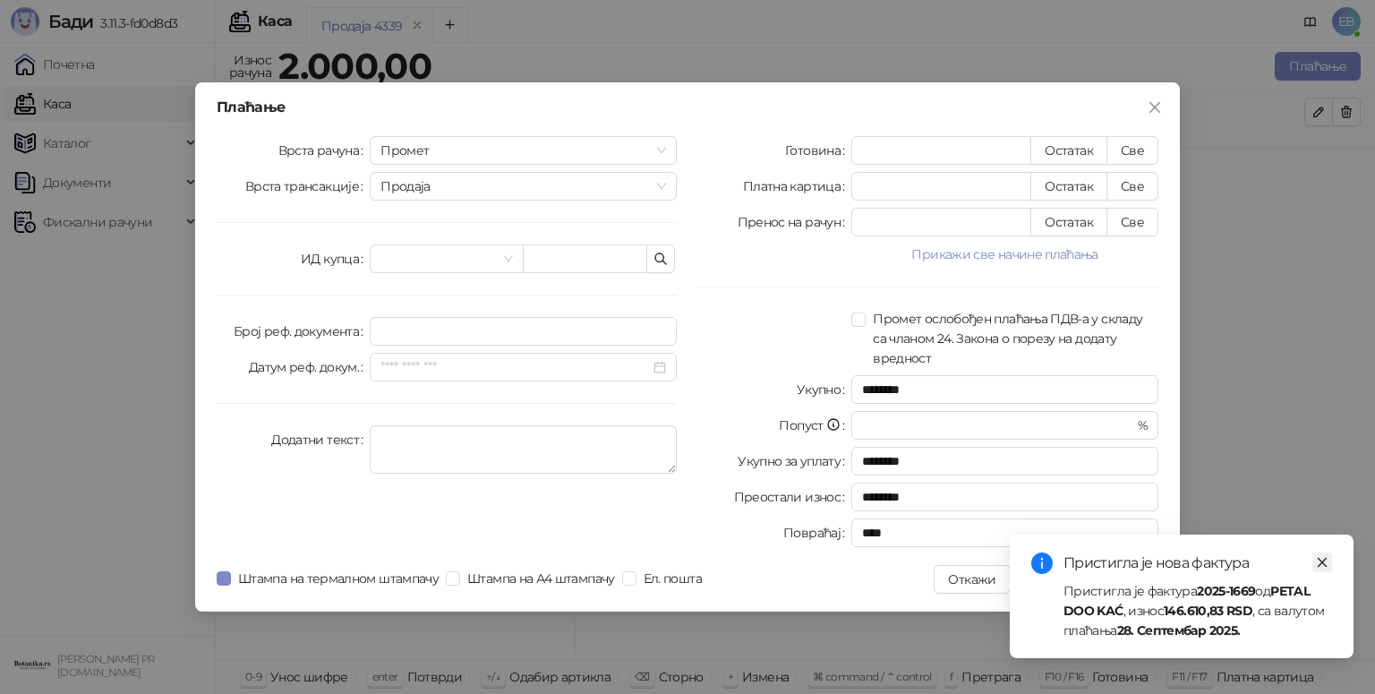
click at [1321, 561] on icon "close" at bounding box center [1323, 563] width 10 height 10
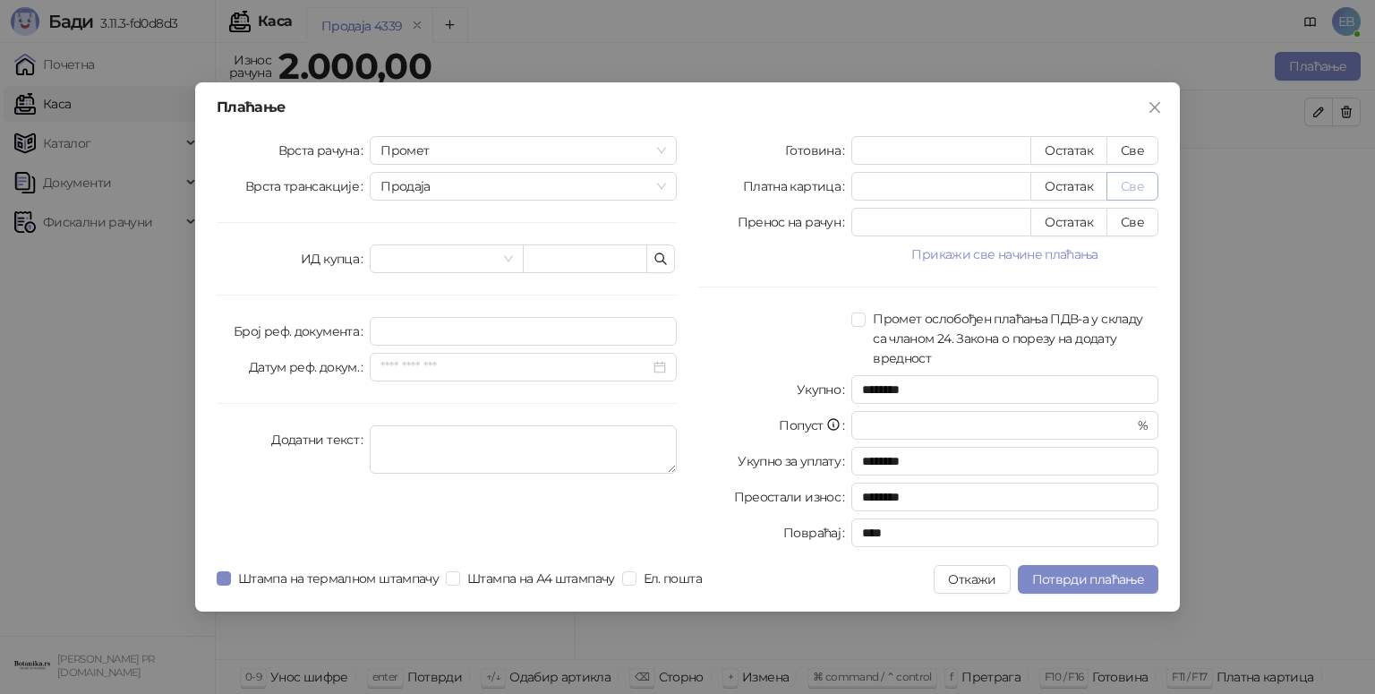
click at [1133, 190] on button "Све" at bounding box center [1133, 186] width 52 height 29
type input "****"
click at [1123, 573] on span "Потврди плаћање" at bounding box center [1088, 579] width 112 height 16
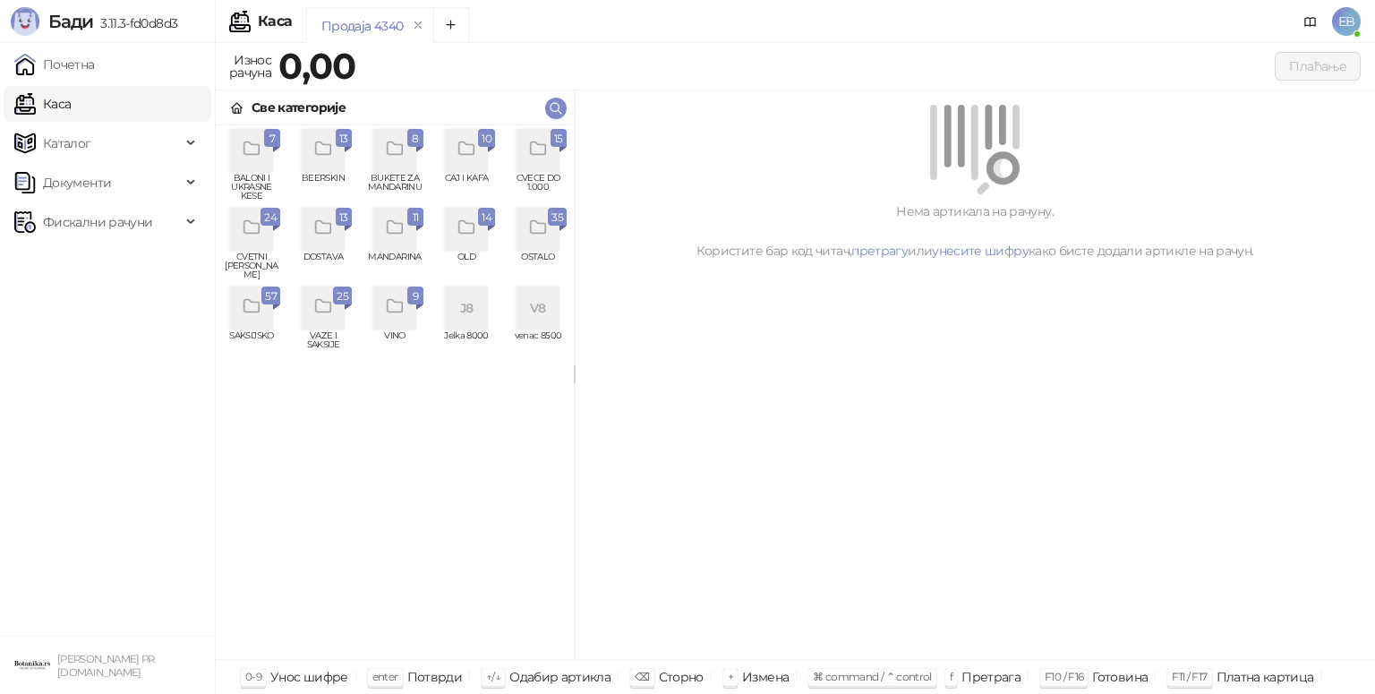
click at [255, 236] on icon "grid" at bounding box center [252, 228] width 21 height 21
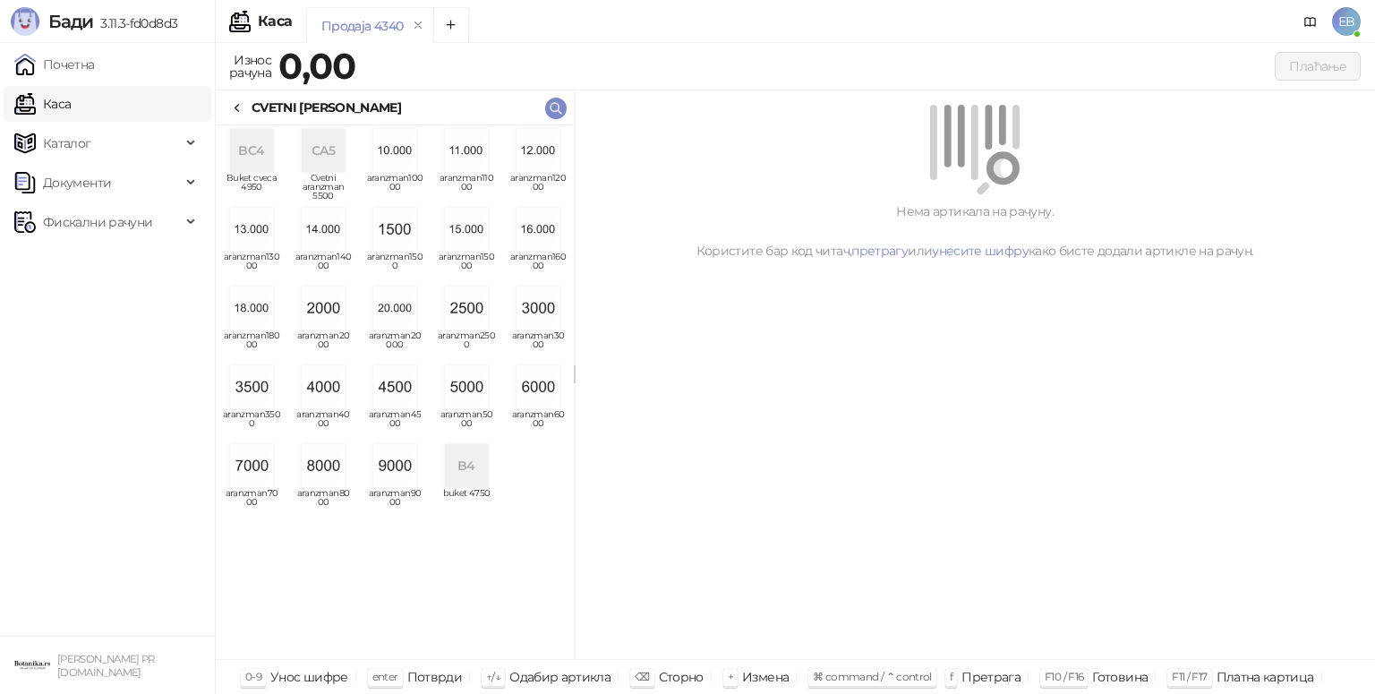
click at [259, 463] on img "grid" at bounding box center [251, 465] width 43 height 43
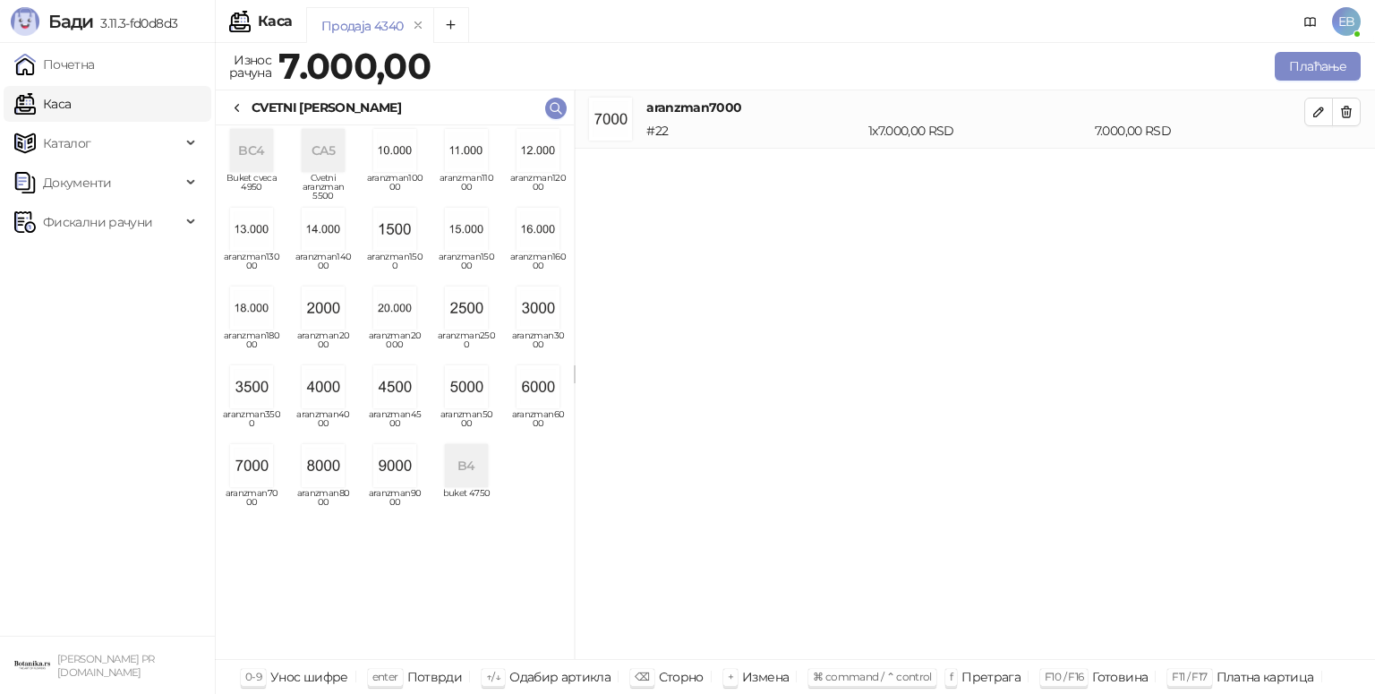
click at [250, 111] on div "CVETNI [PERSON_NAME]" at bounding box center [315, 108] width 171 height 20
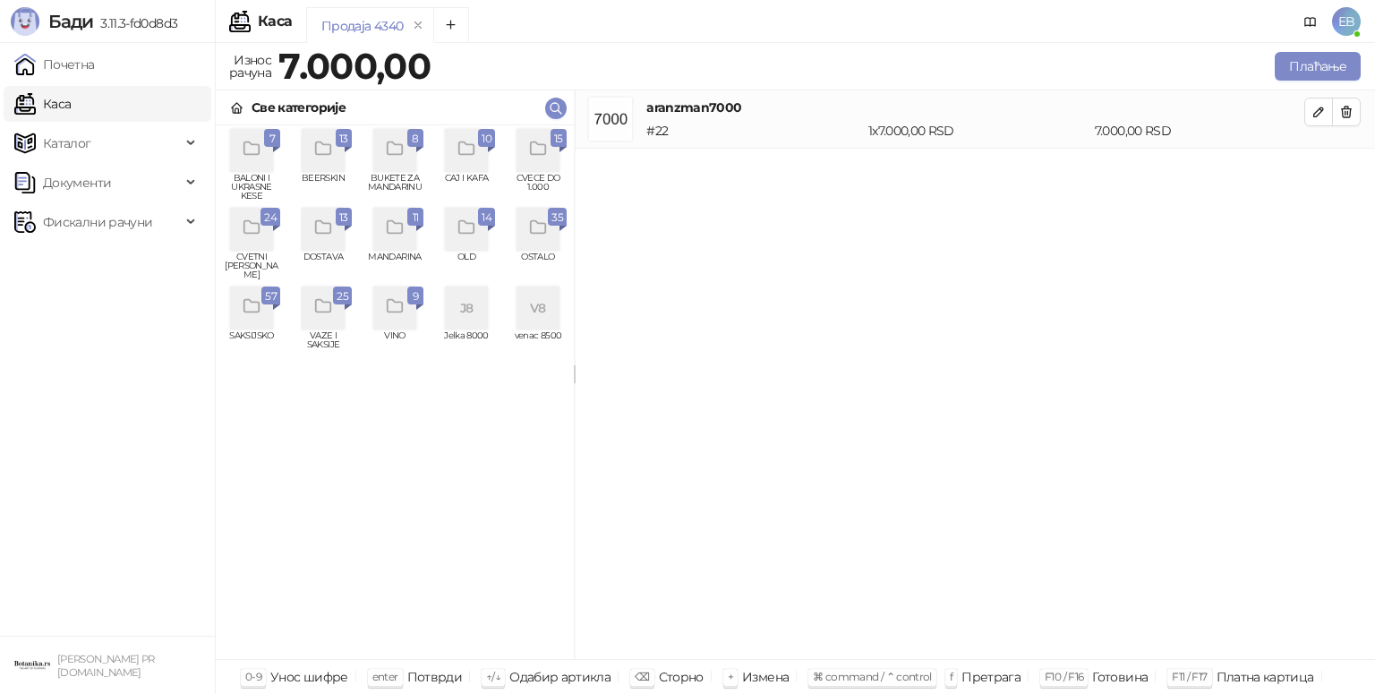
click at [549, 147] on div "grid" at bounding box center [538, 150] width 43 height 43
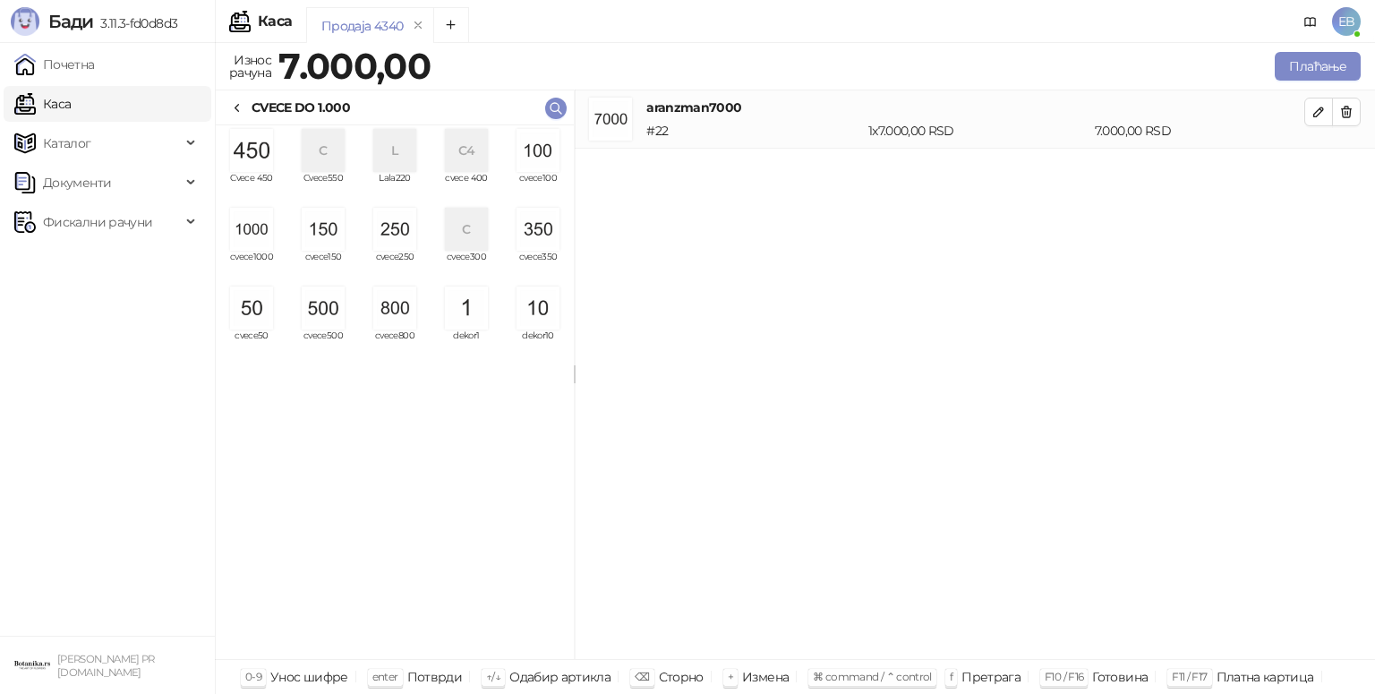
click at [468, 148] on div "C4" at bounding box center [466, 150] width 43 height 43
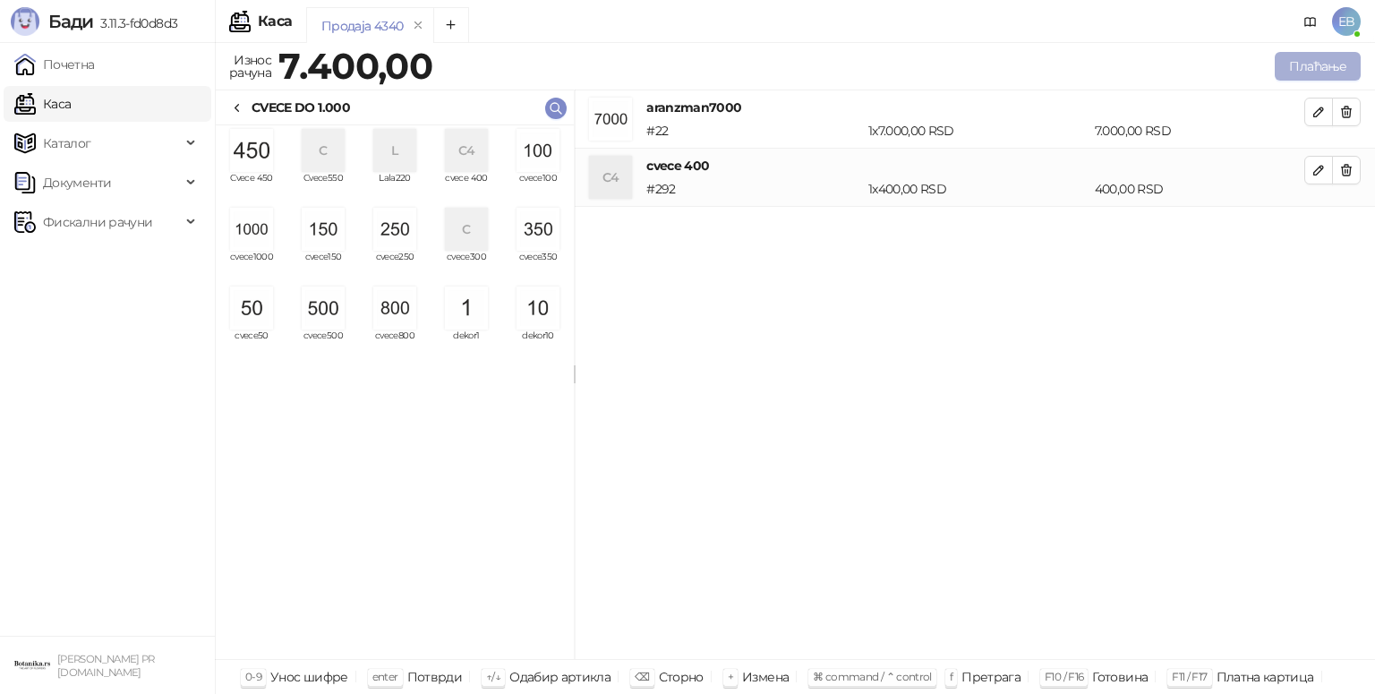
click at [1308, 65] on button "Плаћање" at bounding box center [1318, 66] width 86 height 29
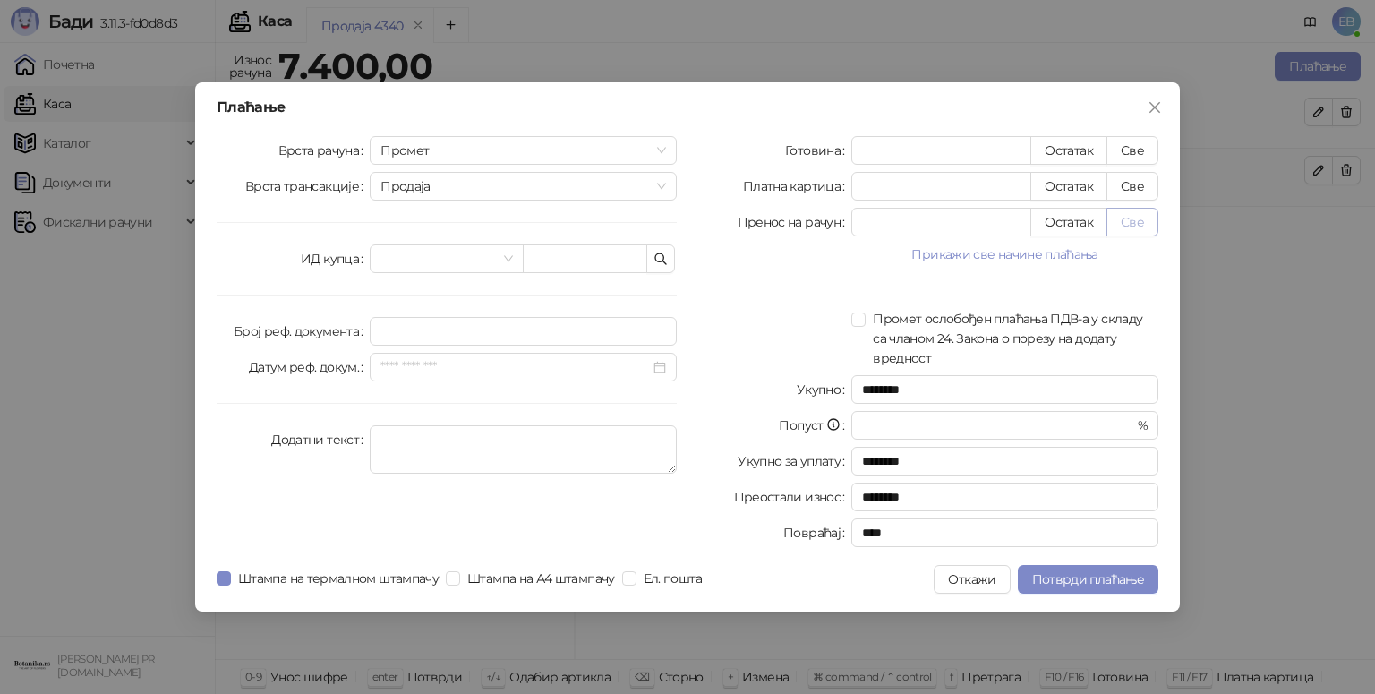
click at [1143, 229] on button "Све" at bounding box center [1133, 222] width 52 height 29
type input "****"
click at [1117, 577] on span "Потврди плаћање" at bounding box center [1088, 579] width 112 height 16
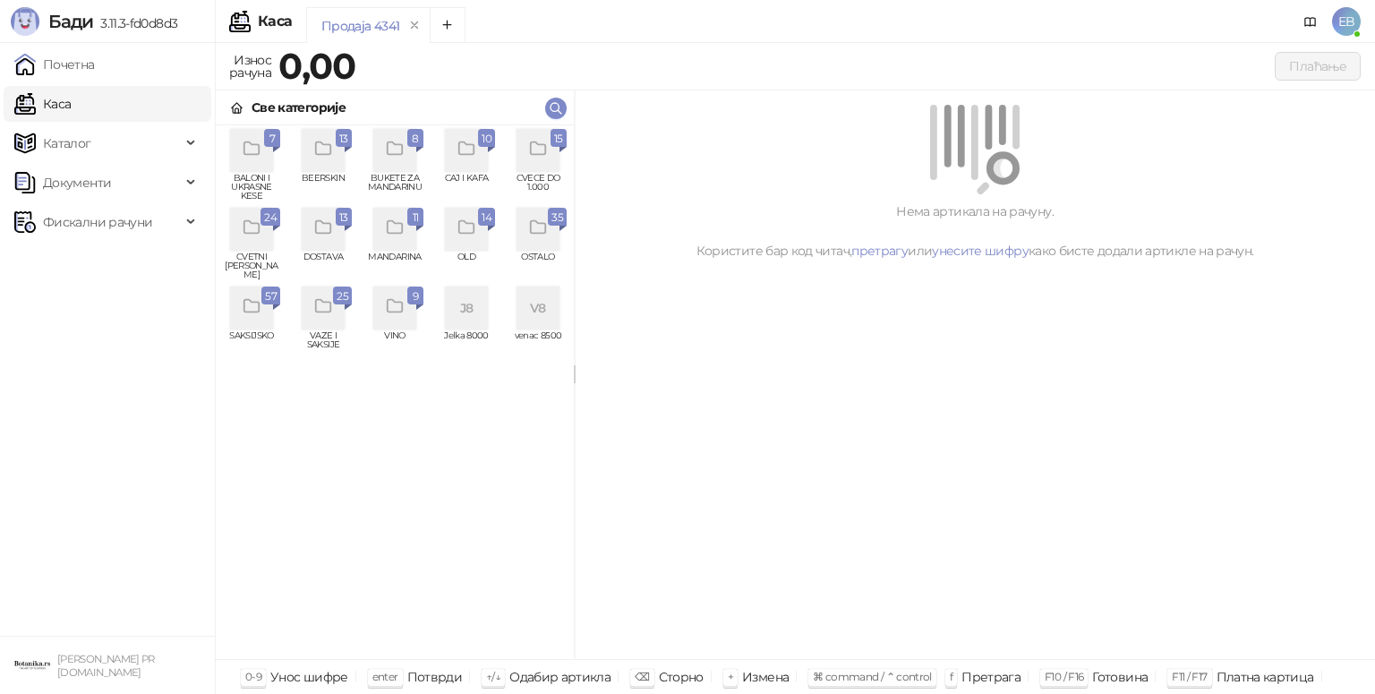
click at [1107, 250] on div "Нема артикала на рачуну. Користите бар код читач, претрагу или унесите шифру ка…" at bounding box center [974, 230] width 757 height 59
click at [329, 252] on span "DOSTAVA" at bounding box center [323, 265] width 57 height 27
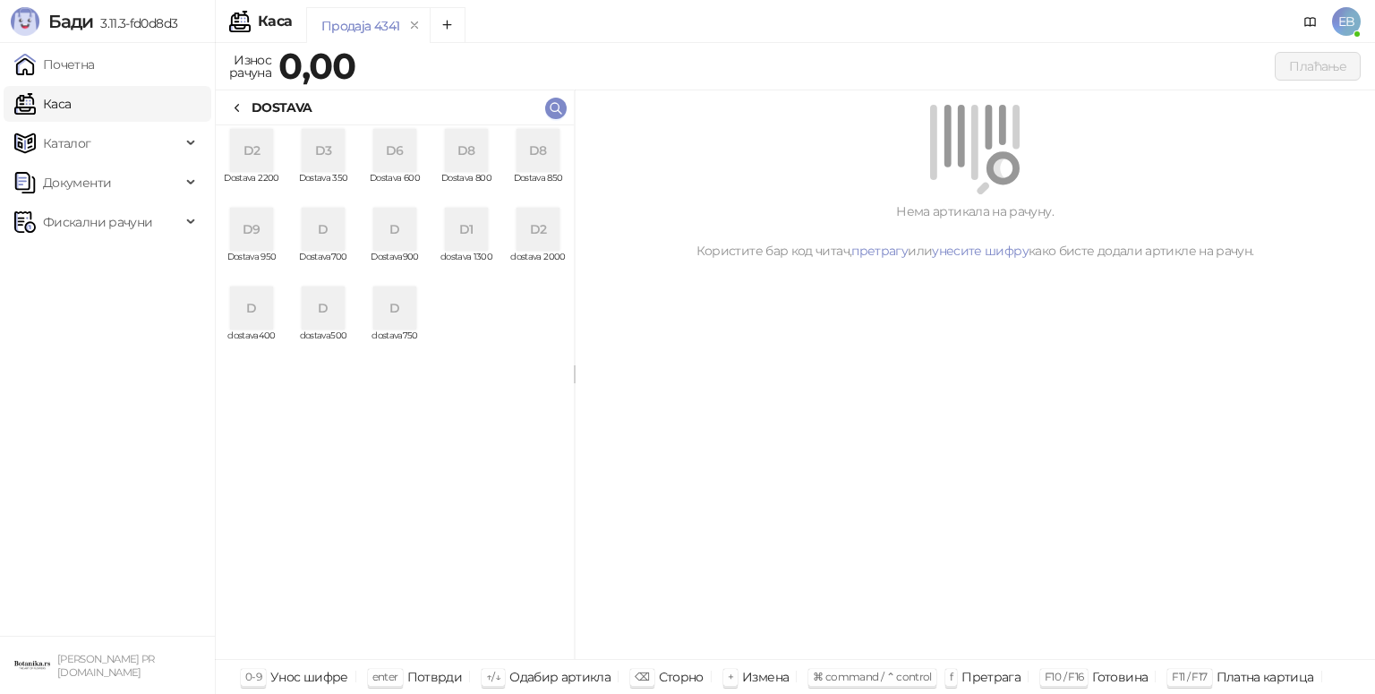
click at [464, 163] on div "D8" at bounding box center [466, 150] width 43 height 43
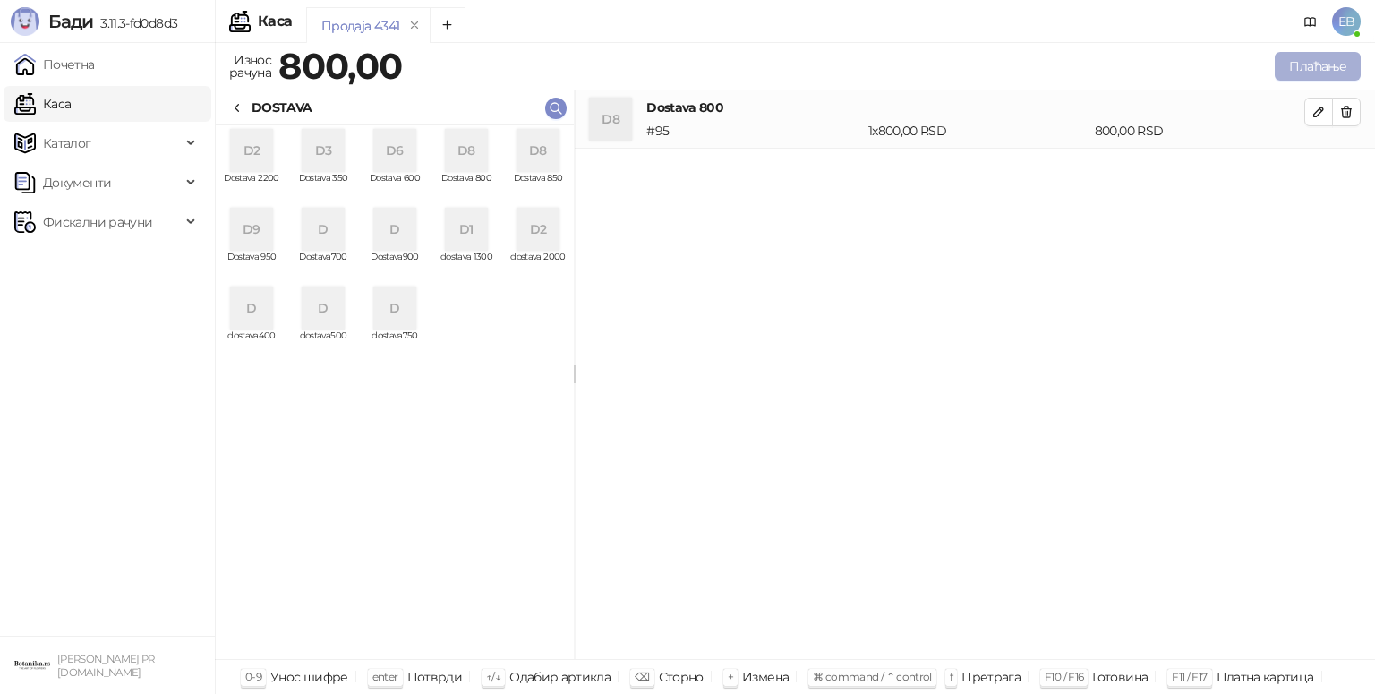
click at [1307, 68] on button "Плаћање" at bounding box center [1318, 66] width 86 height 29
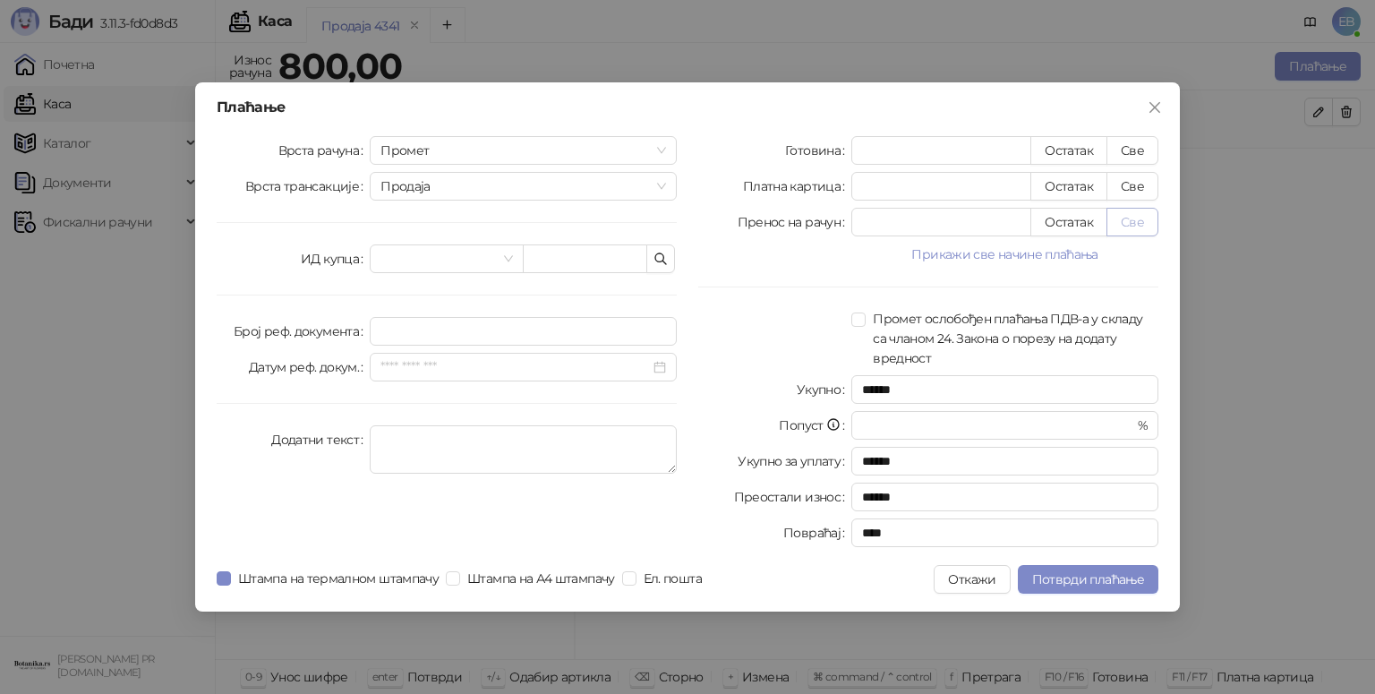
click at [1139, 220] on button "Све" at bounding box center [1133, 222] width 52 height 29
type input "***"
type input "****"
click at [1121, 577] on span "Потврди плаћање" at bounding box center [1088, 579] width 112 height 16
